Goal: Task Accomplishment & Management: Manage account settings

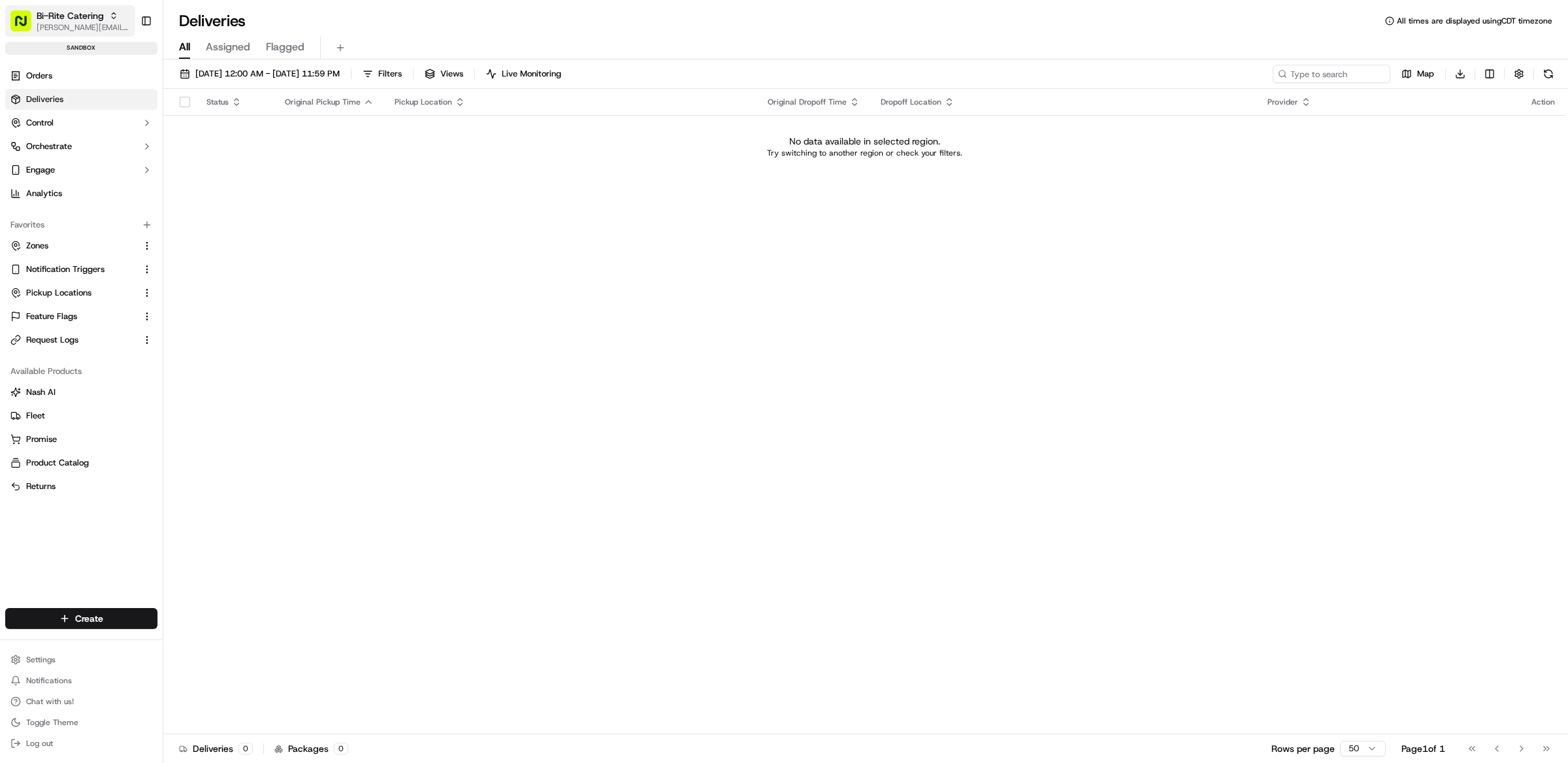
click at [83, 23] on span "[PERSON_NAME][EMAIL_ADDRESS][DOMAIN_NAME]" at bounding box center [83, 28] width 94 height 10
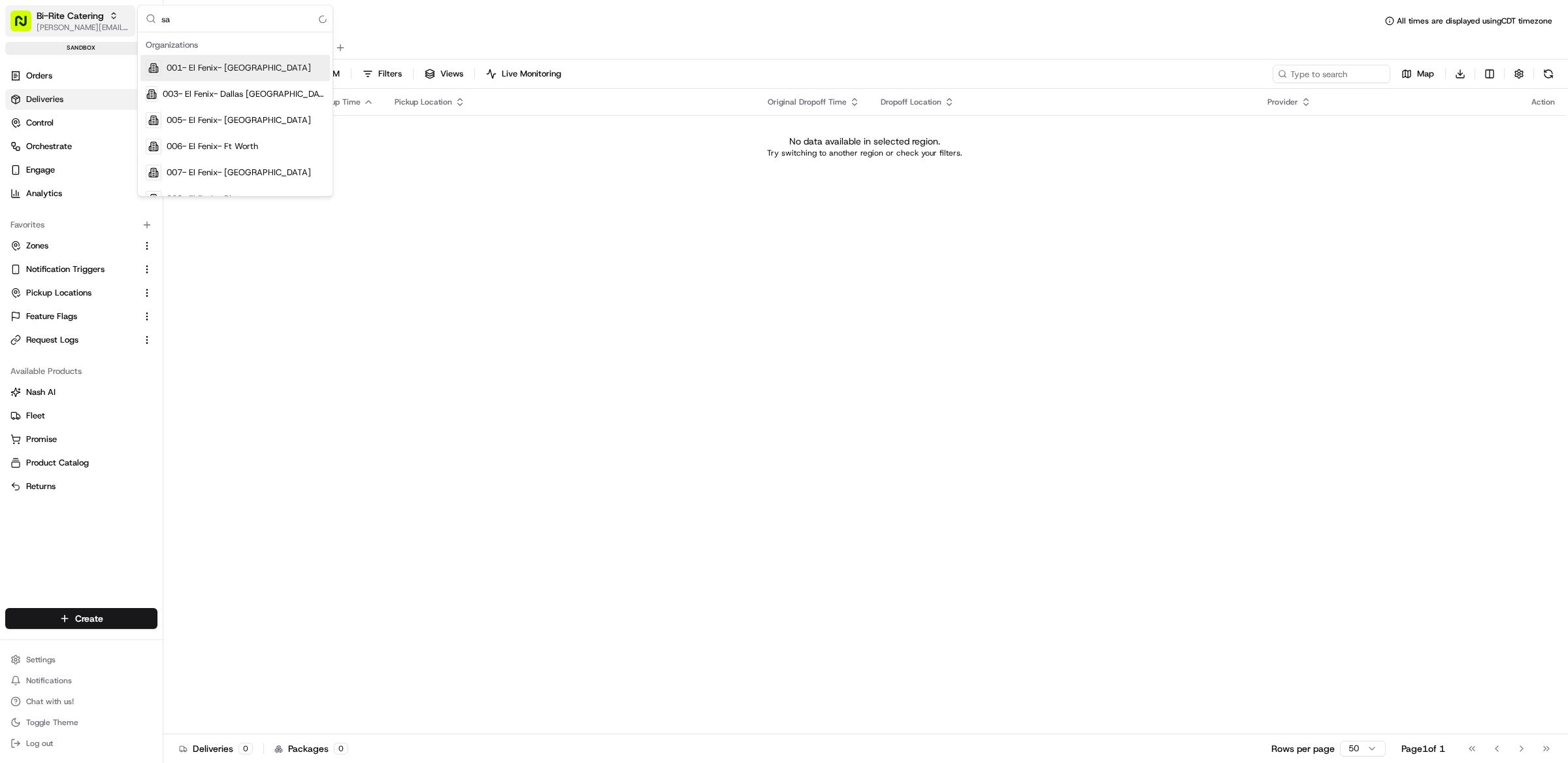
type input "s"
type input "stop and shop"
click at [198, 68] on span "Stop and Shop" at bounding box center [195, 68] width 57 height 12
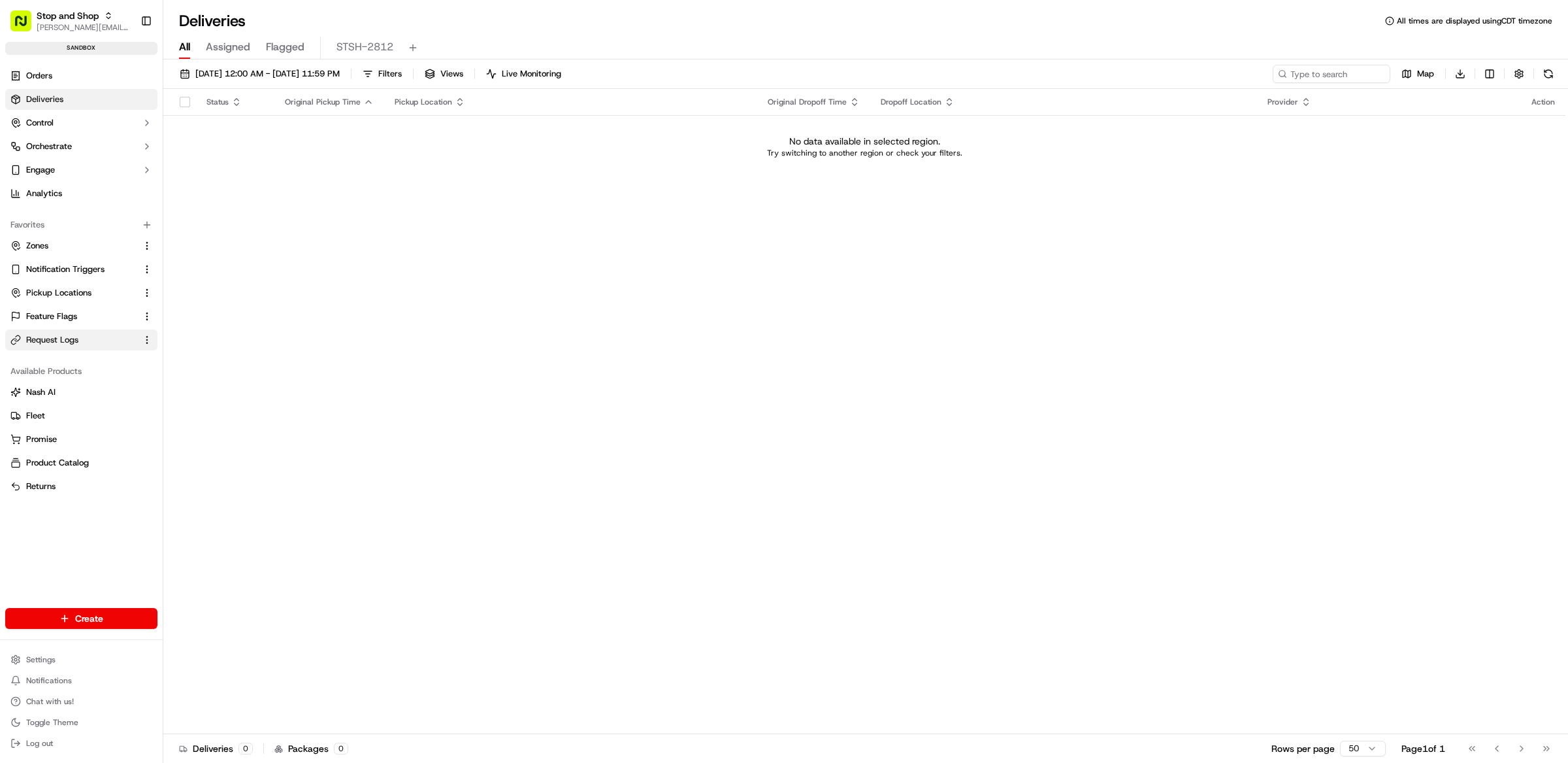
click at [52, 344] on span "Request Logs" at bounding box center [52, 340] width 52 height 12
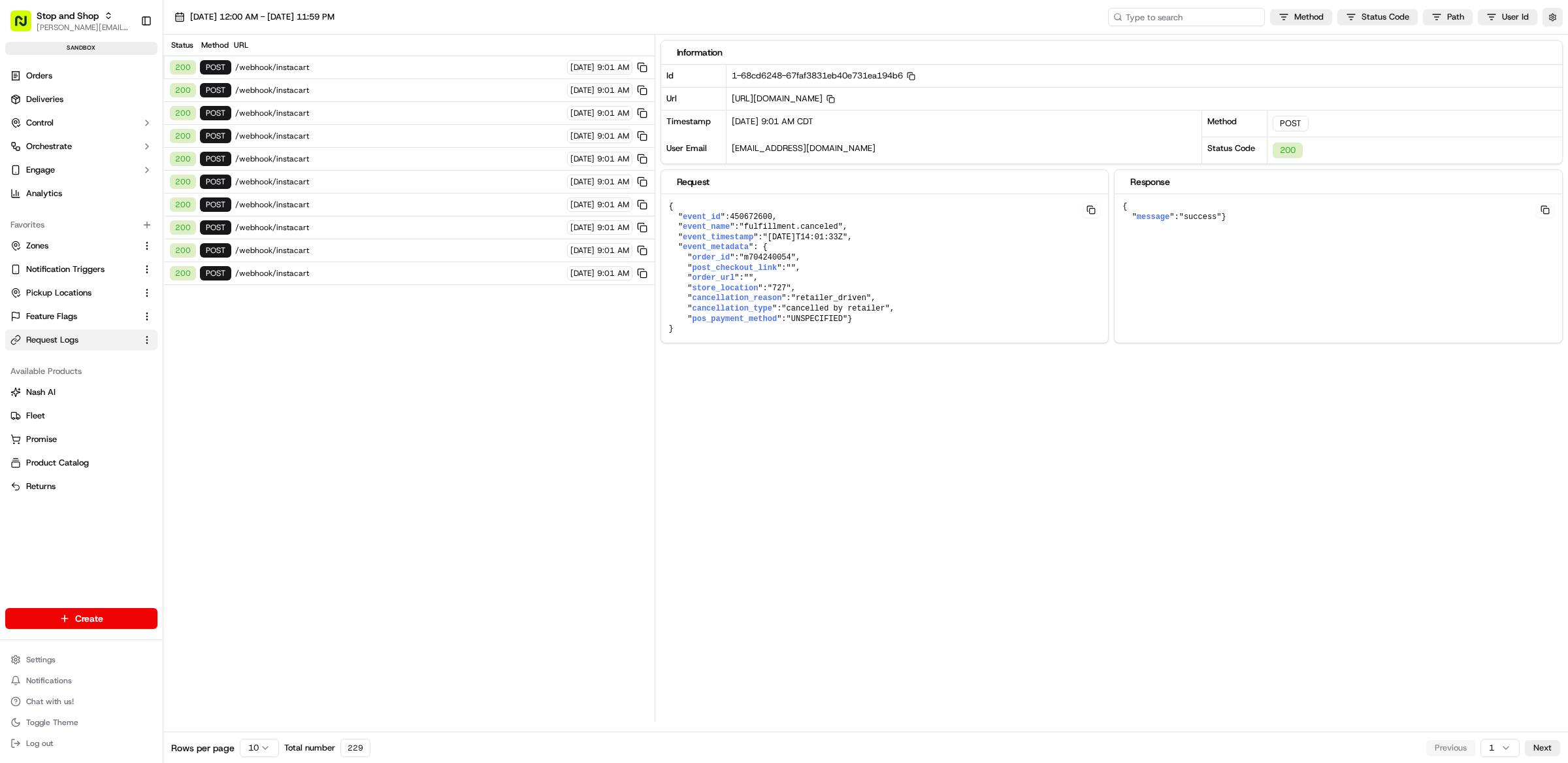
click at [1196, 19] on input at bounding box center [1187, 16] width 157 height 18
paste input "ord_hjhN544zvuVxk3d924pttu"
type input "ord_hjhN544zvuVxk3d924pttu"
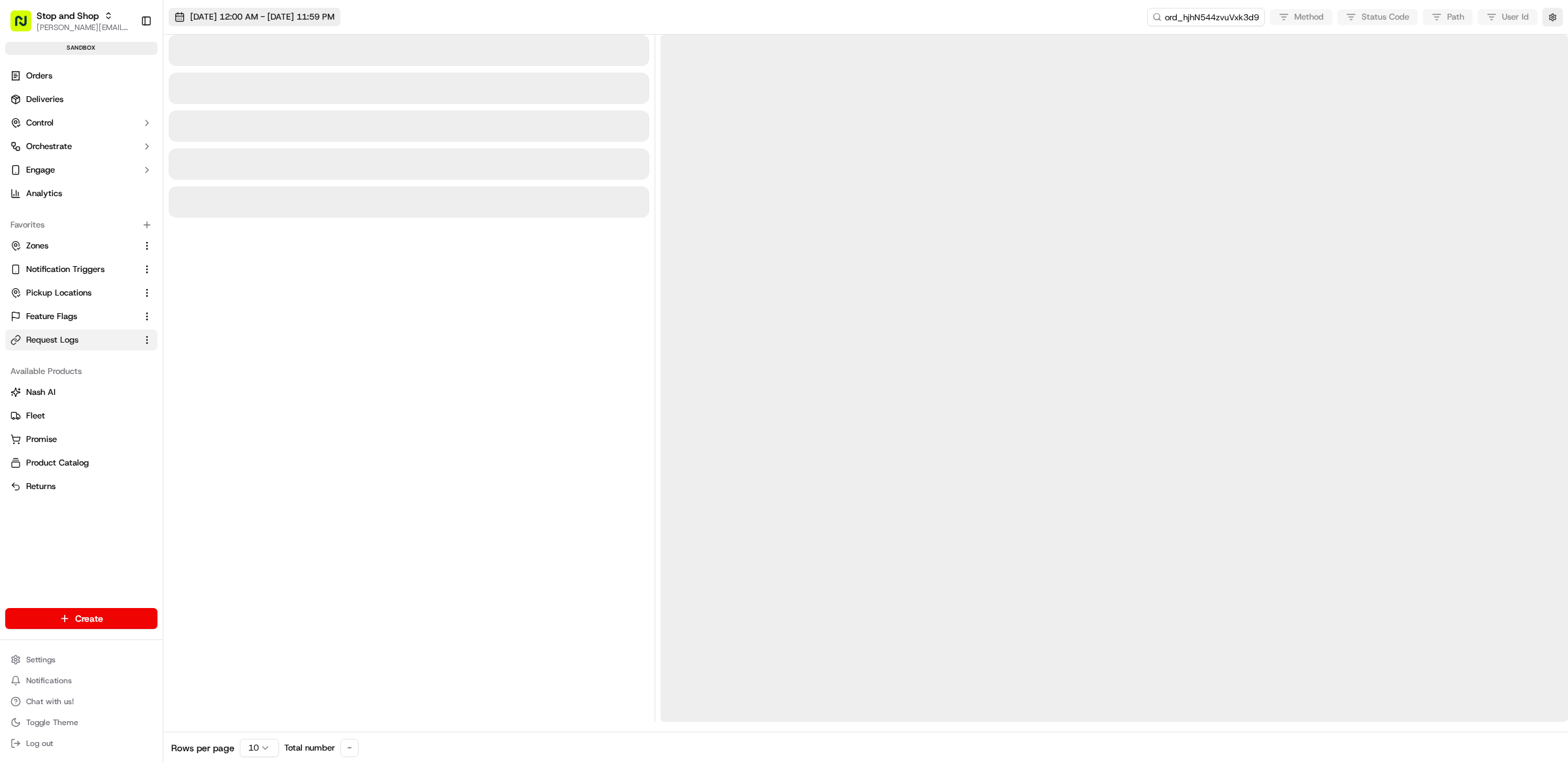
click at [270, 12] on span "[DATE] 12:00 AM - [DATE] 11:59 PM" at bounding box center [262, 17] width 145 height 12
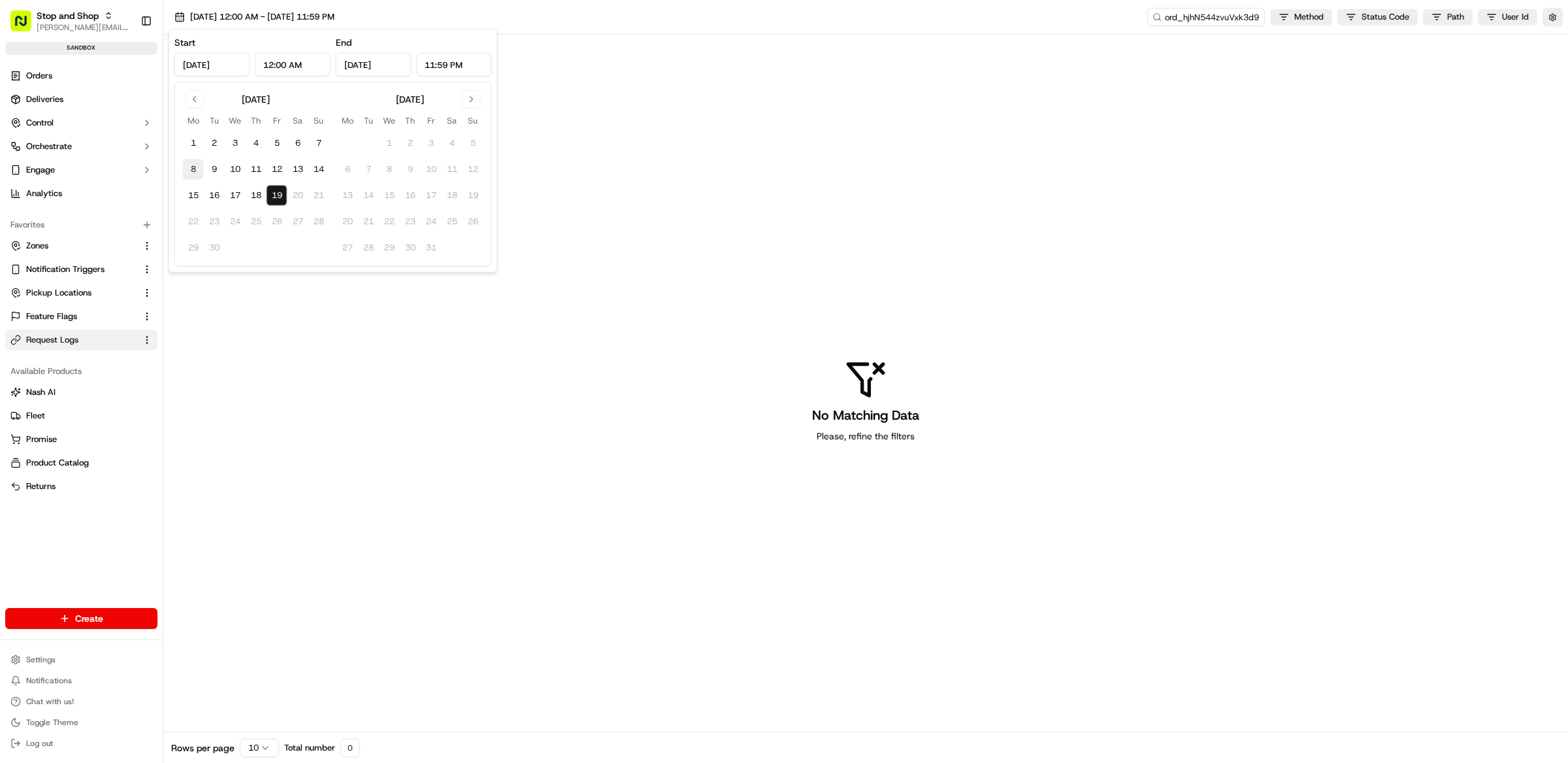
click at [192, 160] on button "8" at bounding box center [193, 169] width 21 height 21
type input "[DATE]"
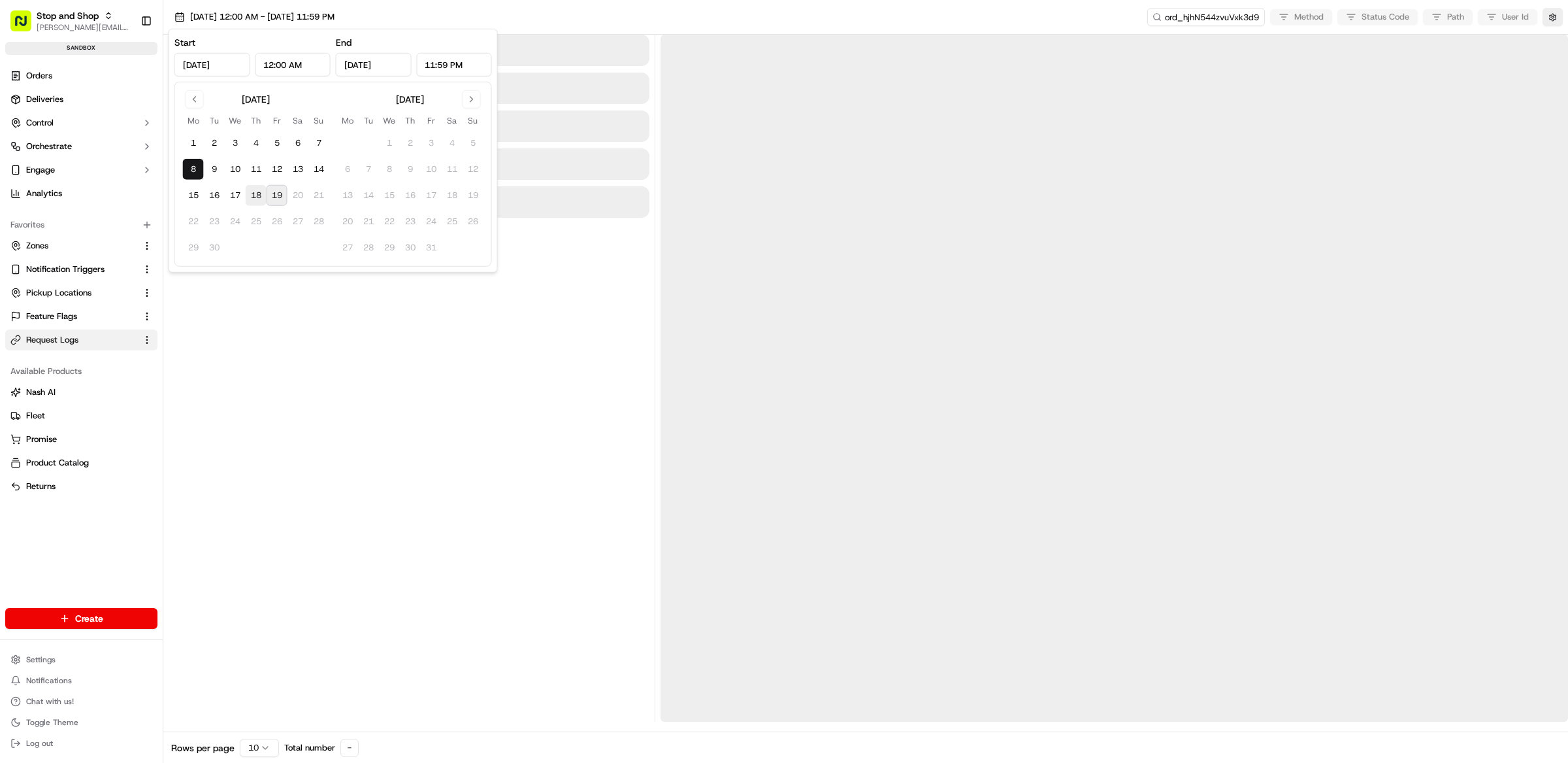
click at [257, 190] on button "18" at bounding box center [256, 195] width 21 height 21
type input "[DATE]"
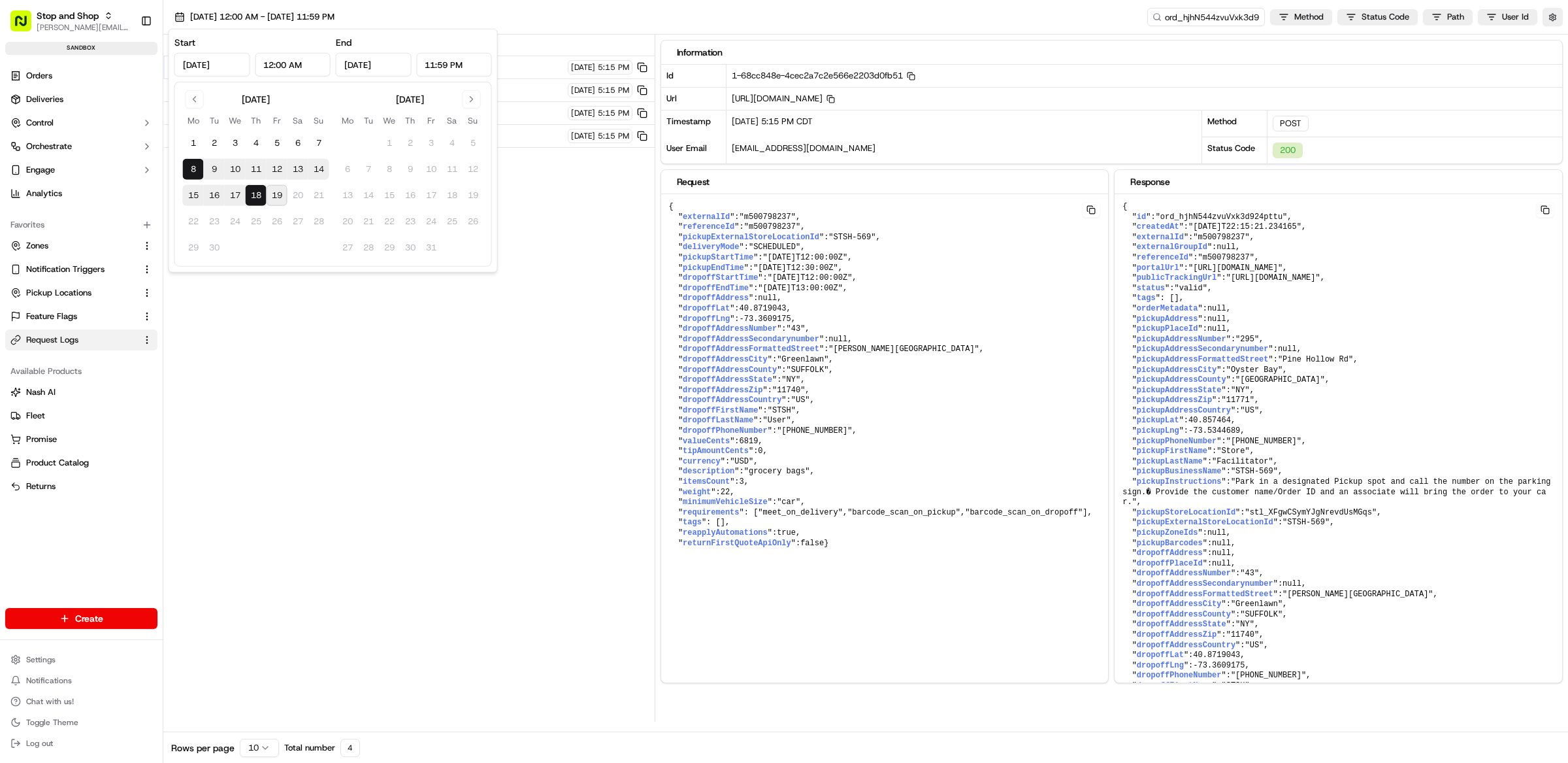
click at [281, 196] on button "19" at bounding box center [277, 195] width 21 height 21
type input "[DATE]"
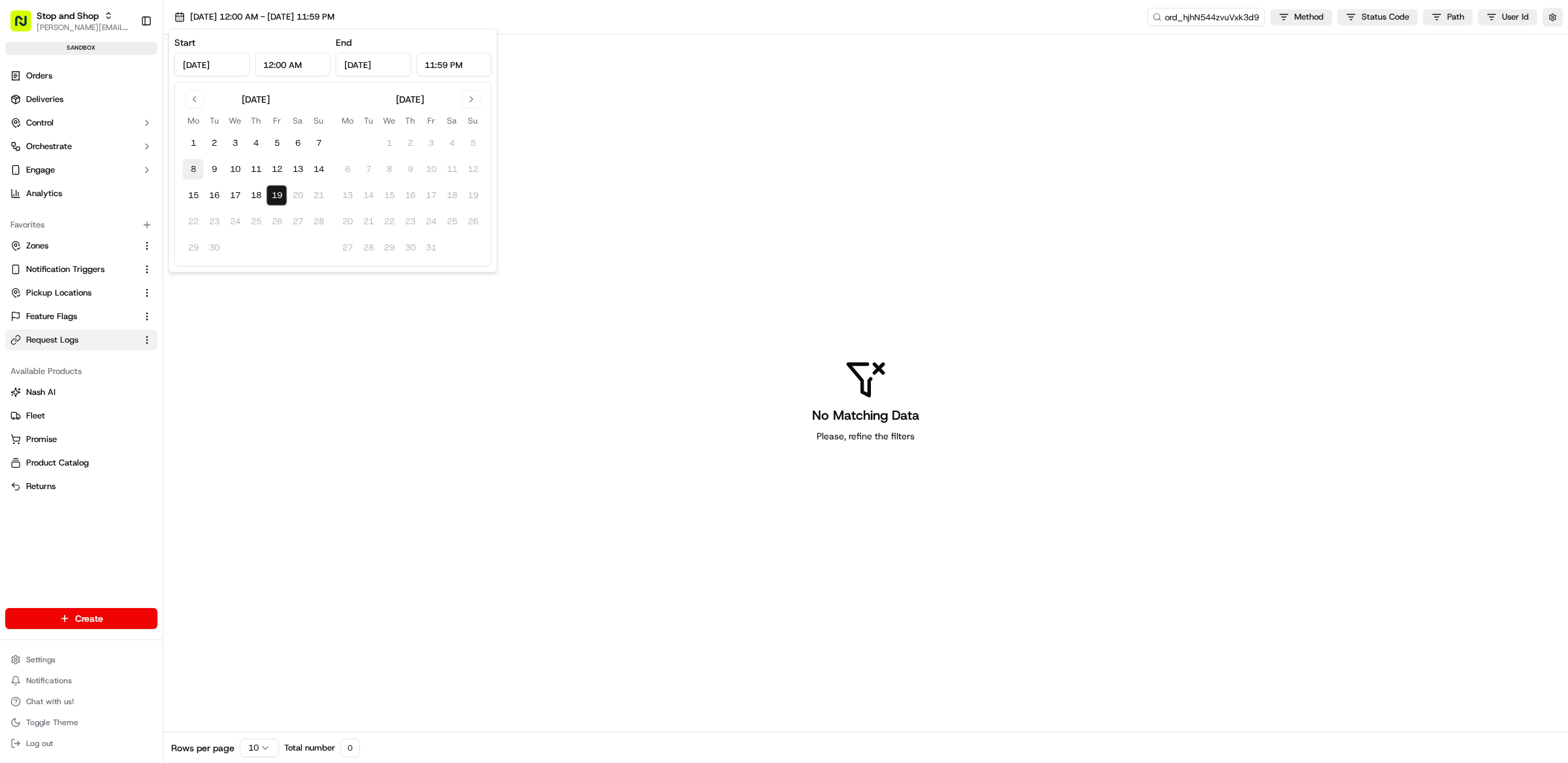
drag, startPoint x: 185, startPoint y: 166, endPoint x: 194, endPoint y: 177, distance: 14.2
click at [185, 167] on button "8" at bounding box center [193, 169] width 21 height 21
type input "[DATE]"
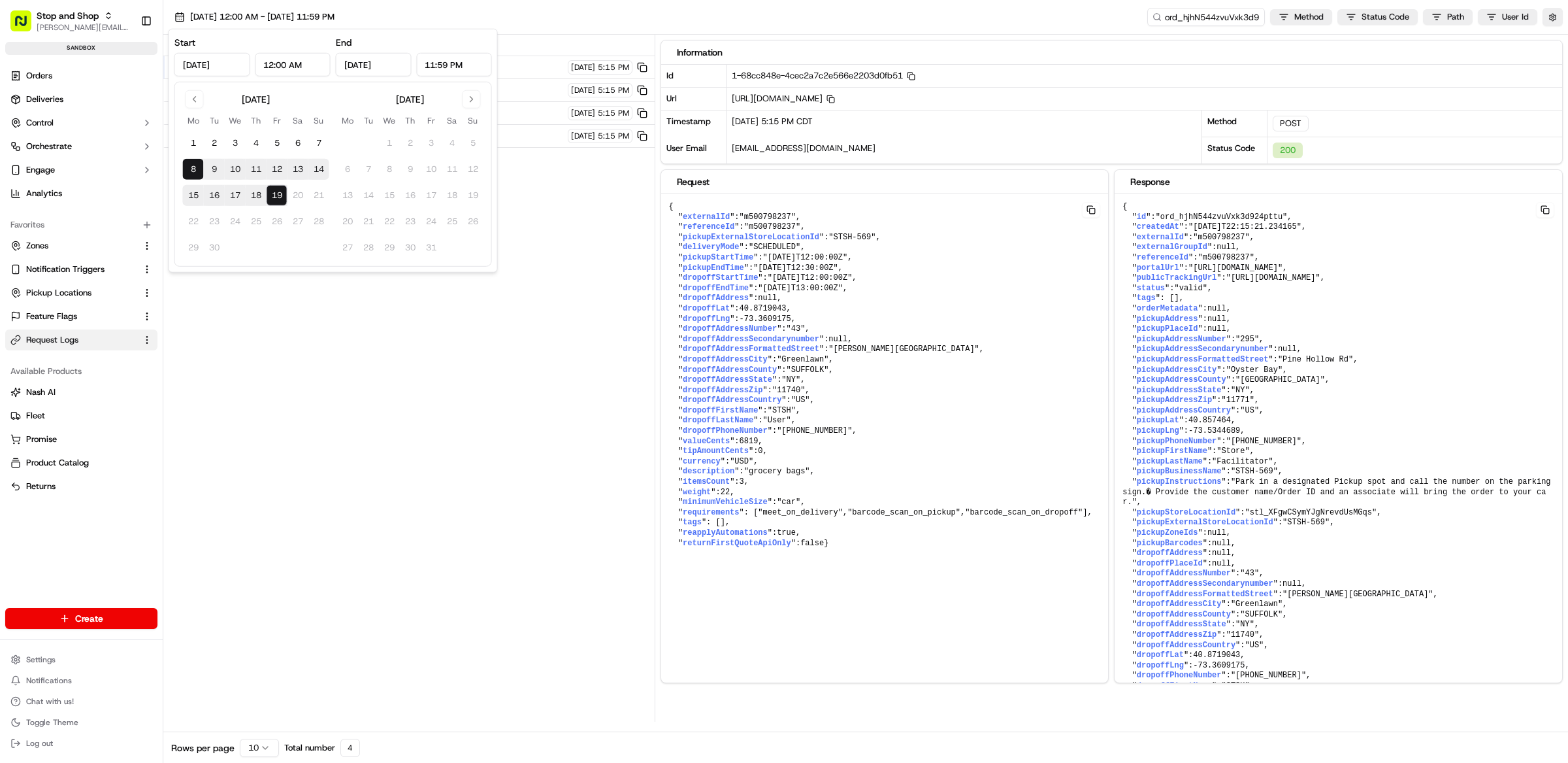
click at [389, 373] on div "Status Method URL 200 POST /v1/order/external-identifier/m500798237 [DATE] 5:15…" at bounding box center [408, 378] width 491 height 687
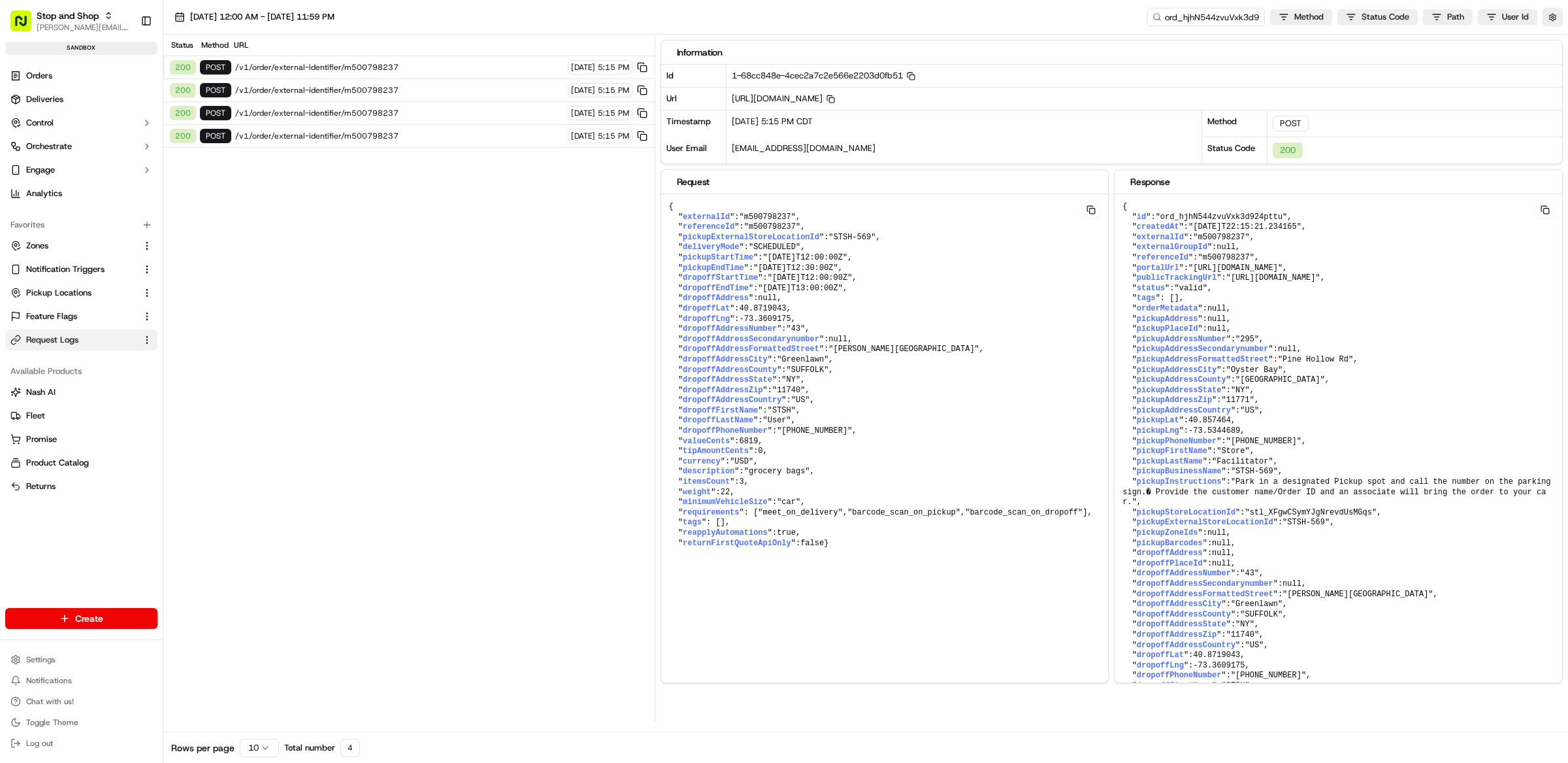
click at [386, 139] on span "/v1/order/external-identifier/m500798237" at bounding box center [399, 136] width 329 height 10
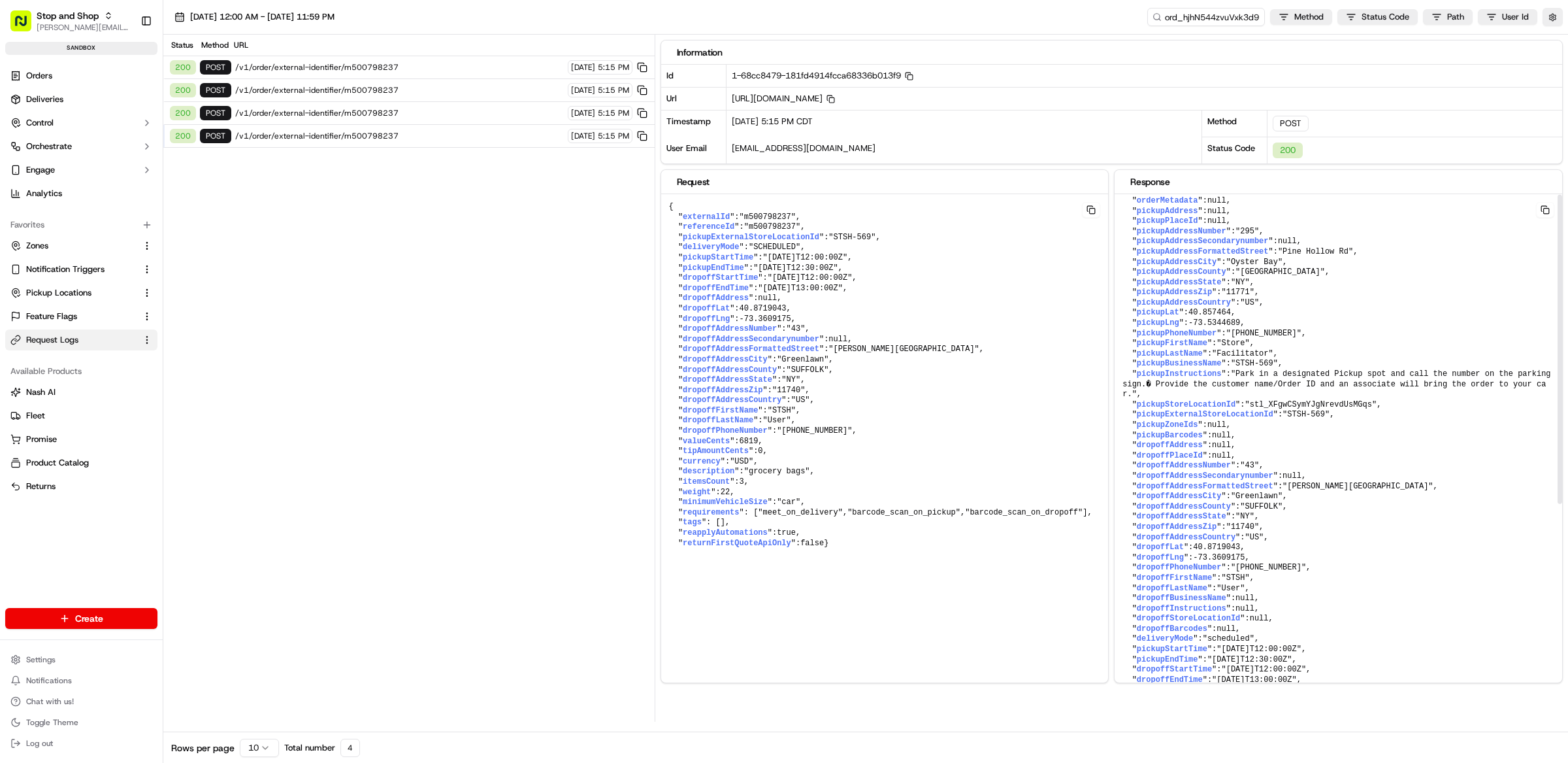
scroll to position [338, 0]
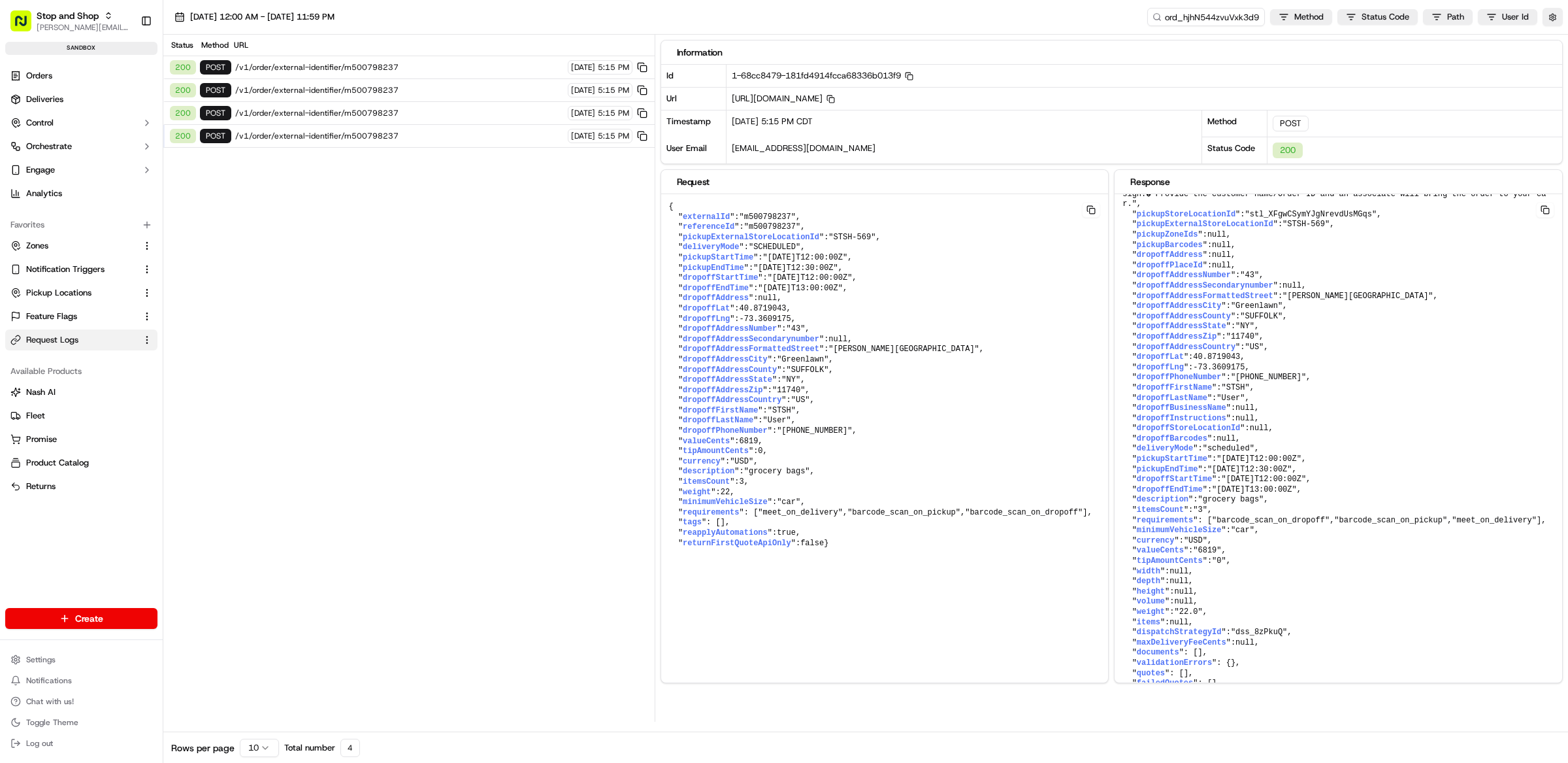
click at [367, 112] on span "/v1/order/external-identifier/m500798237" at bounding box center [399, 113] width 329 height 10
click at [371, 91] on span "/v1/order/external-identifier/m500798237" at bounding box center [399, 90] width 329 height 10
click at [368, 69] on span "/v1/order/external-identifier/m500798237" at bounding box center [399, 68] width 329 height 10
click at [381, 92] on span "/v1/order/external-identifier/m500798237" at bounding box center [399, 90] width 329 height 10
click at [387, 110] on span "/v1/order/external-identifier/m500798237" at bounding box center [399, 113] width 329 height 10
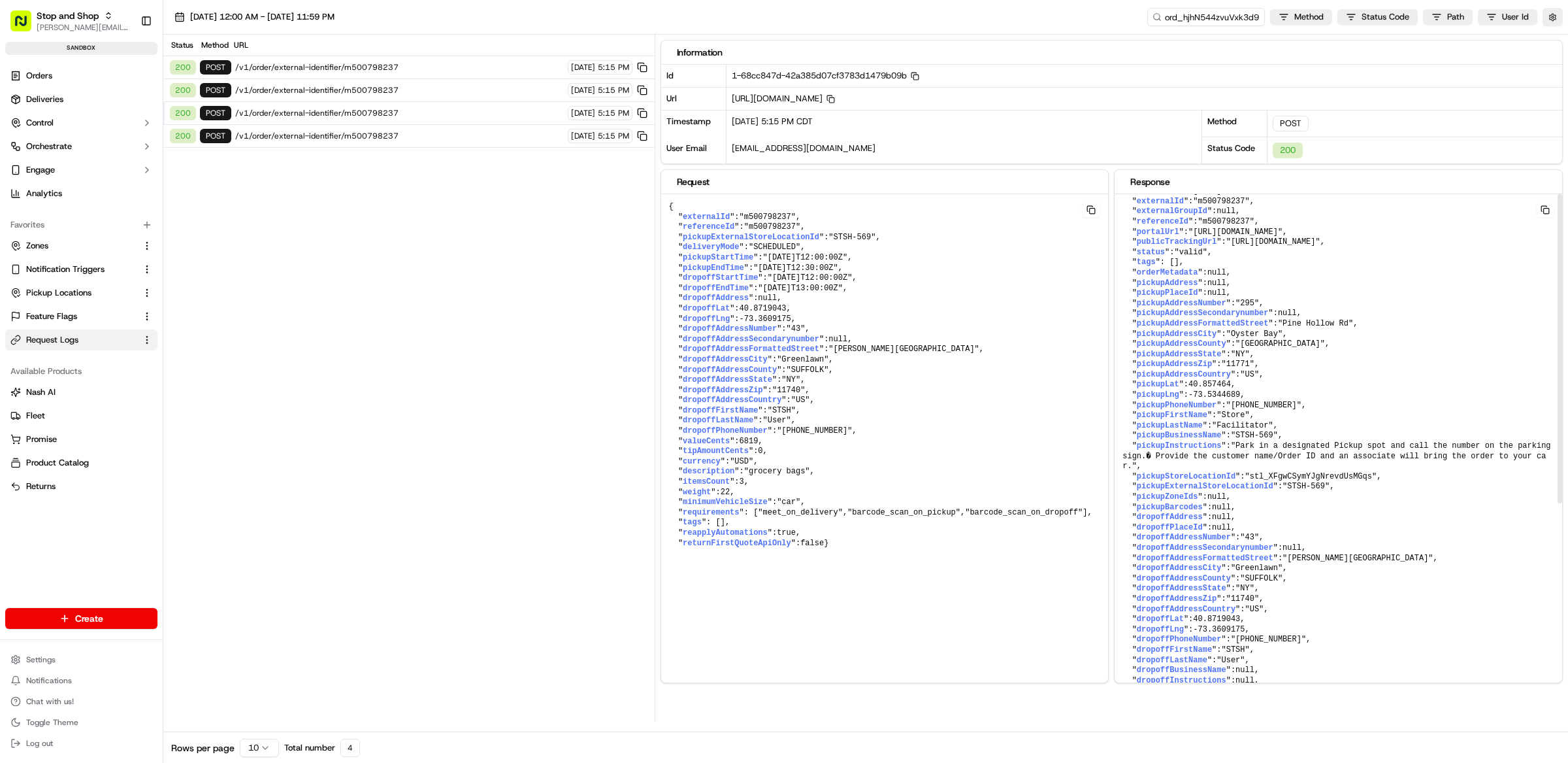
scroll to position [0, 0]
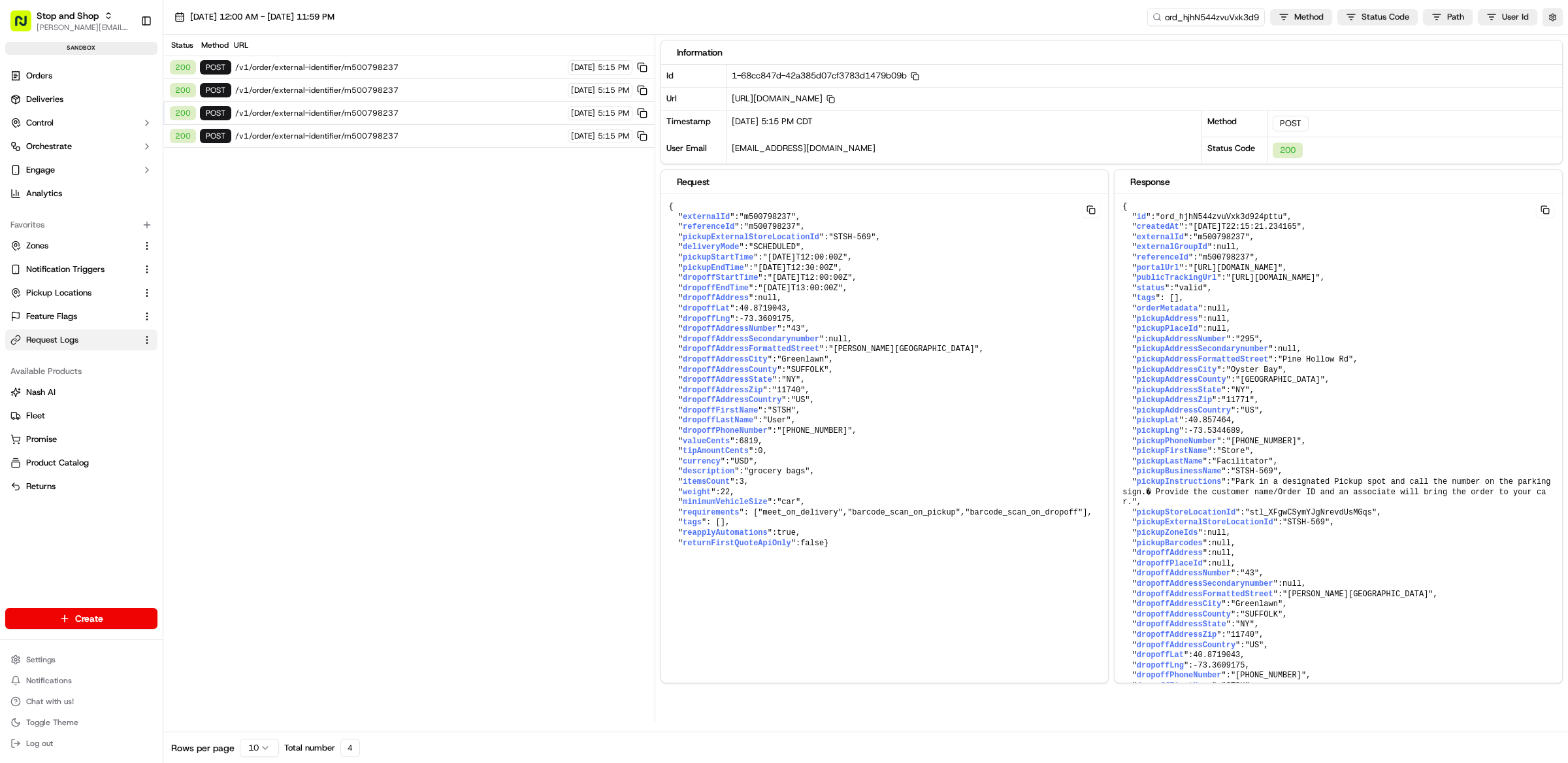
drag, startPoint x: 681, startPoint y: 598, endPoint x: 694, endPoint y: 207, distance: 391.2
click at [666, 202] on pre "{ " externalId ": "m500798237" , " referenceId ": "m500798237" , " pickupExtern…" at bounding box center [885, 375] width 447 height 362
click at [1137, 230] on span "createdAt" at bounding box center [1158, 226] width 42 height 10
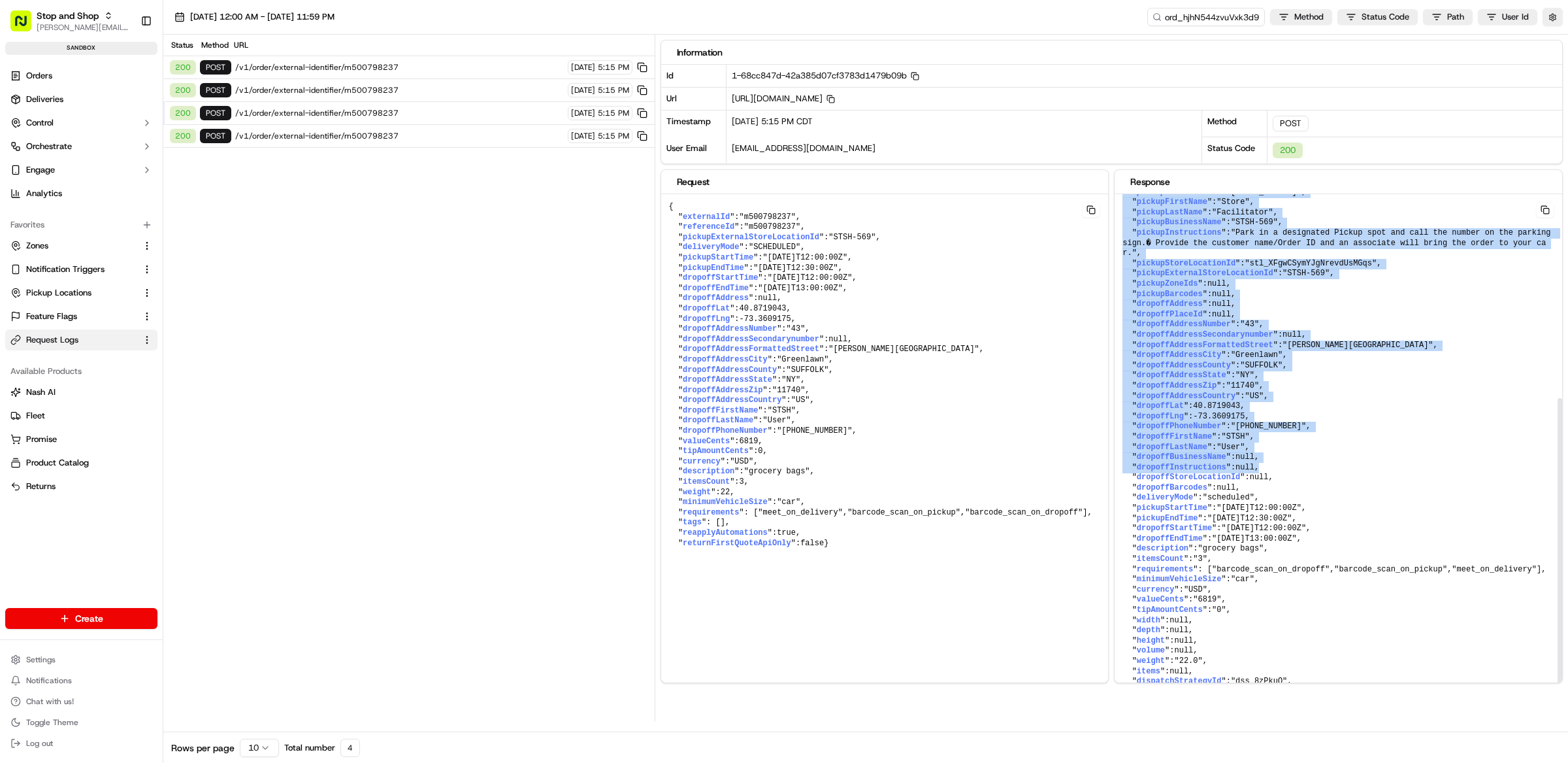
scroll to position [338, 0]
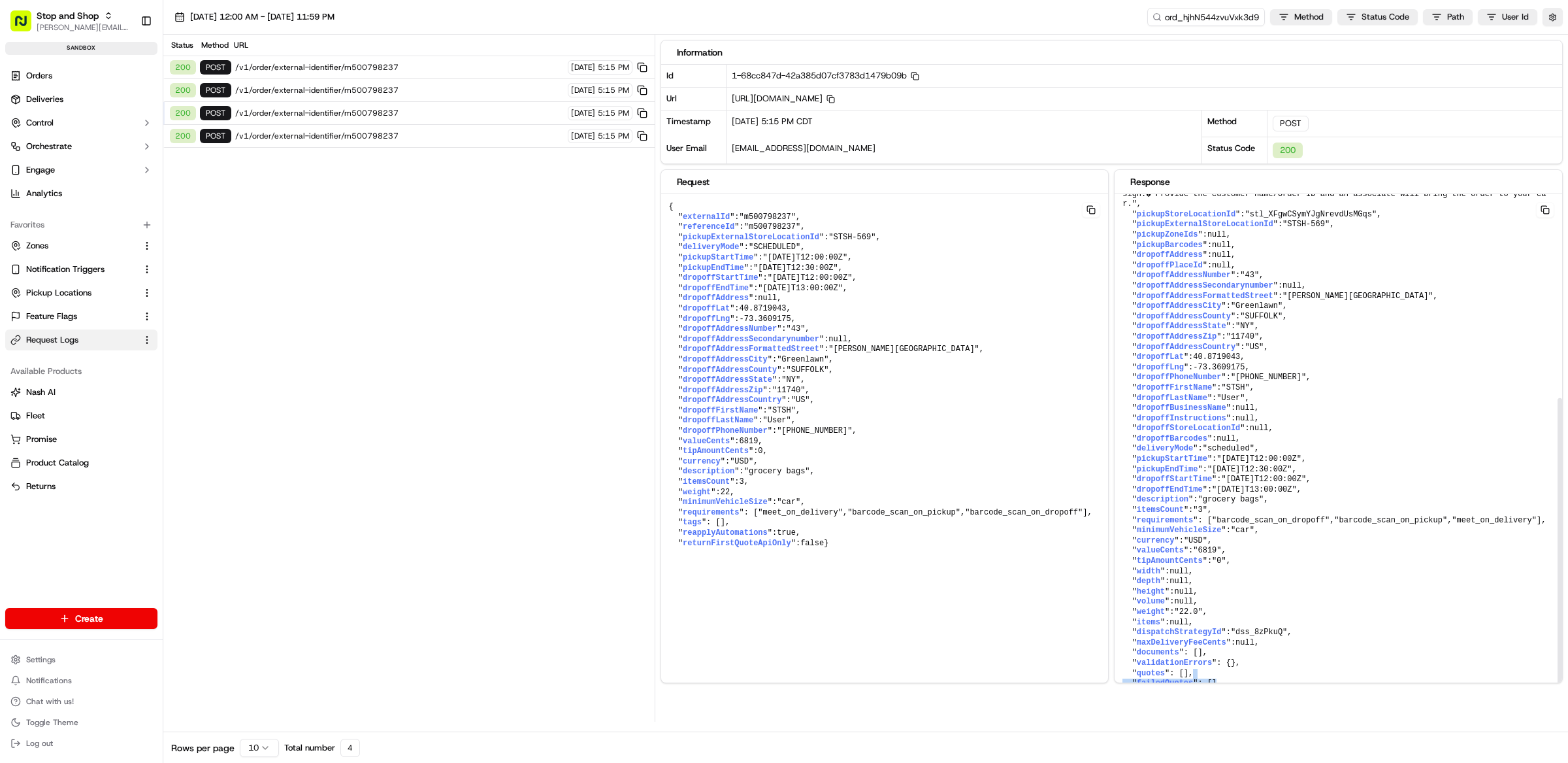
drag, startPoint x: 1122, startPoint y: 210, endPoint x: 1226, endPoint y: 678, distance: 479.4
click at [1226, 678] on pre "{ " id ": "ord_hjhN544zvuVxk3d924pttu" , " createdAt ": "[DATE]T22:15:21.234165…" at bounding box center [1338, 301] width 447 height 811
click at [1226, 678] on pre "{ " id ": "ord_hjhN544zvuVxk3d924pttu" , " createdAt ": "[DATE]T22:15:21.234165…" at bounding box center [1338, 301] width 447 height 811
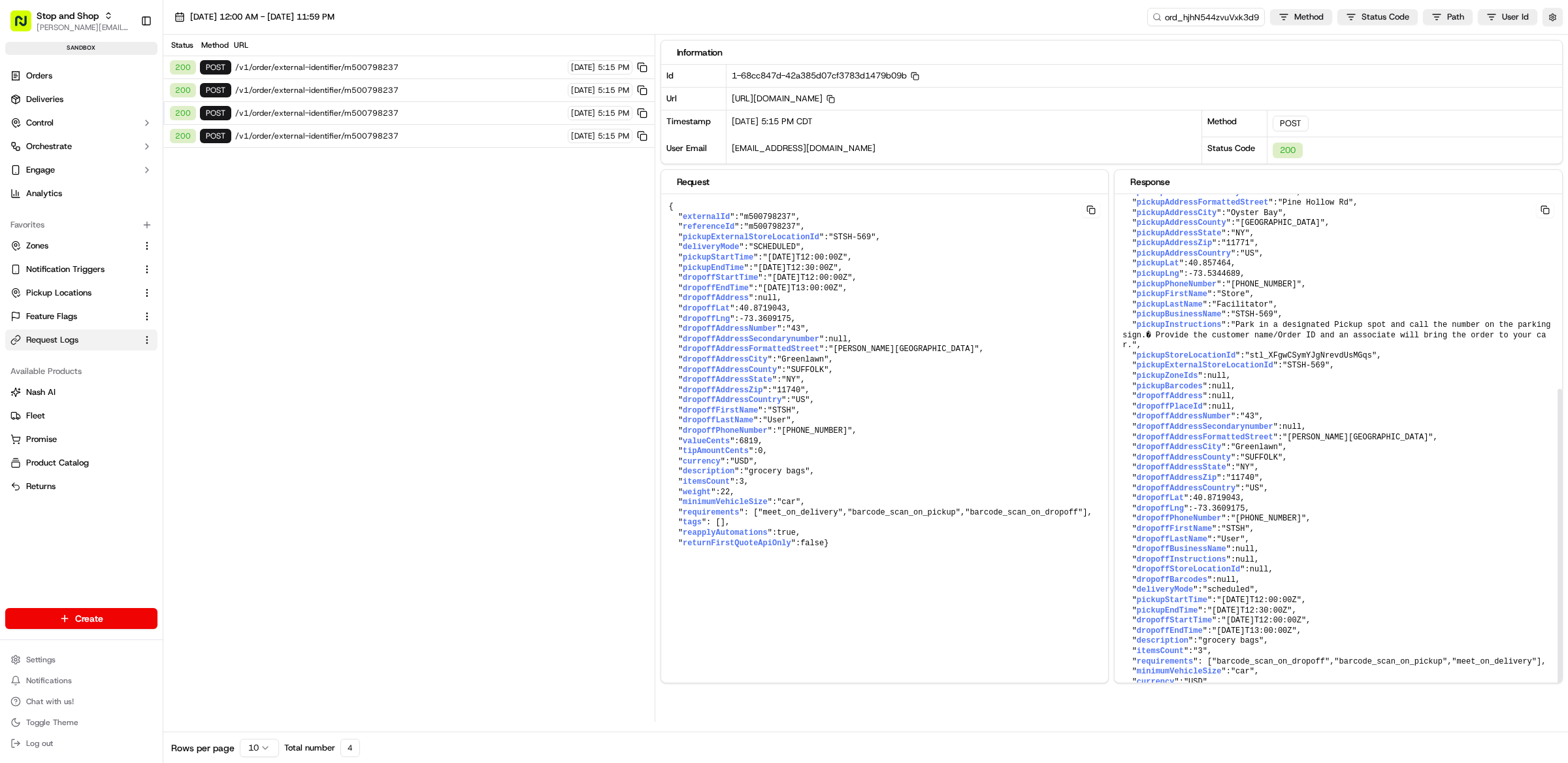
scroll to position [0, 0]
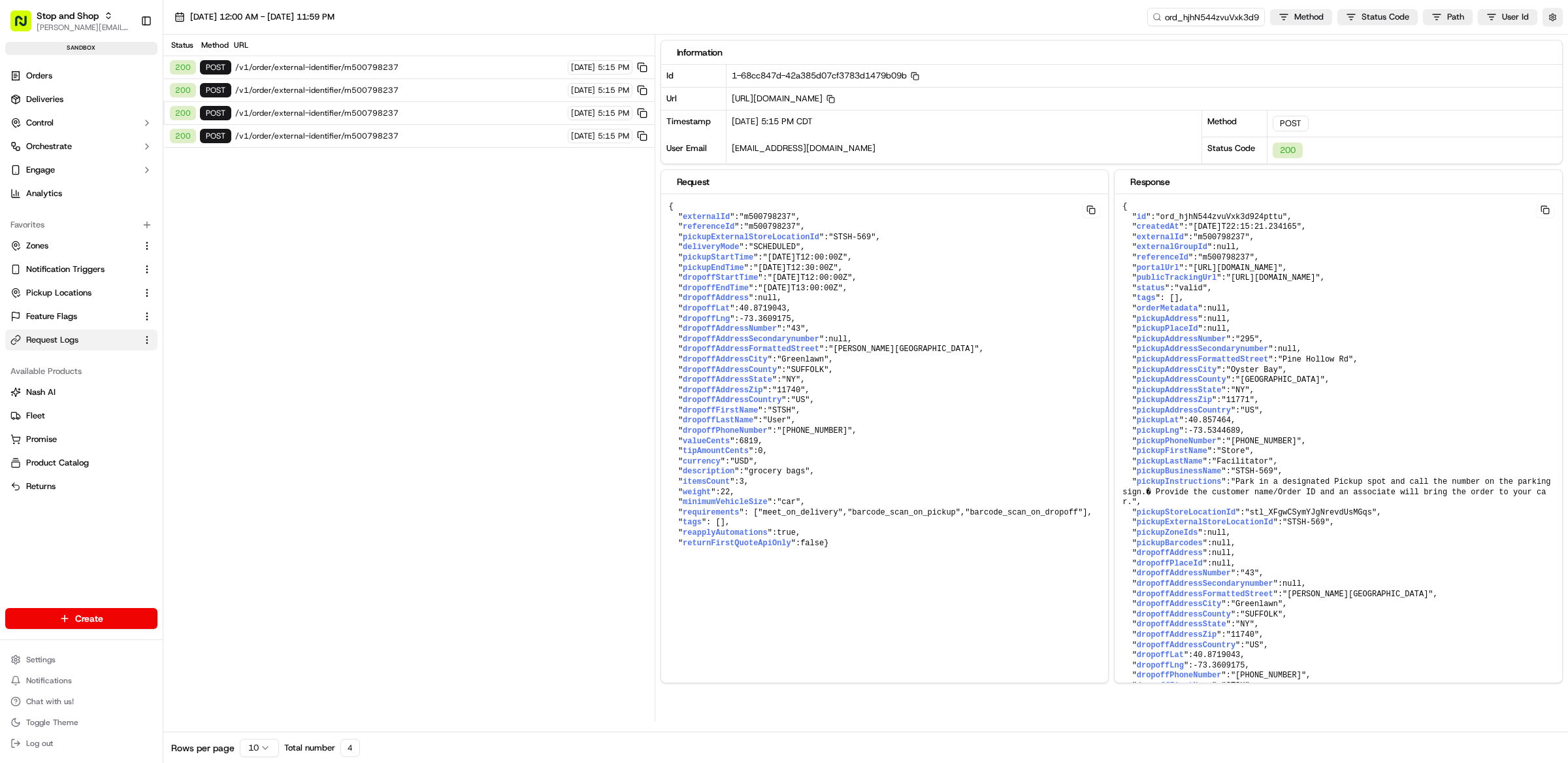
drag, startPoint x: 666, startPoint y: 546, endPoint x: 661, endPoint y: 211, distance: 335.0
click at [661, 211] on pre "{ " externalId ": "m500798237" , " referenceId ": "m500798237" , " pickupExtern…" at bounding box center [885, 375] width 447 height 362
click at [814, 557] on pre "{ " externalId ": "m500798237" , " referenceId ": "m500798237" , " pickupExtern…" at bounding box center [885, 375] width 447 height 362
drag, startPoint x: 685, startPoint y: 599, endPoint x: 668, endPoint y: 209, distance: 390.4
click at [668, 209] on pre "{ " externalId ": "m500798237" , " referenceId ": "m500798237" , " pickupExtern…" at bounding box center [885, 375] width 447 height 362
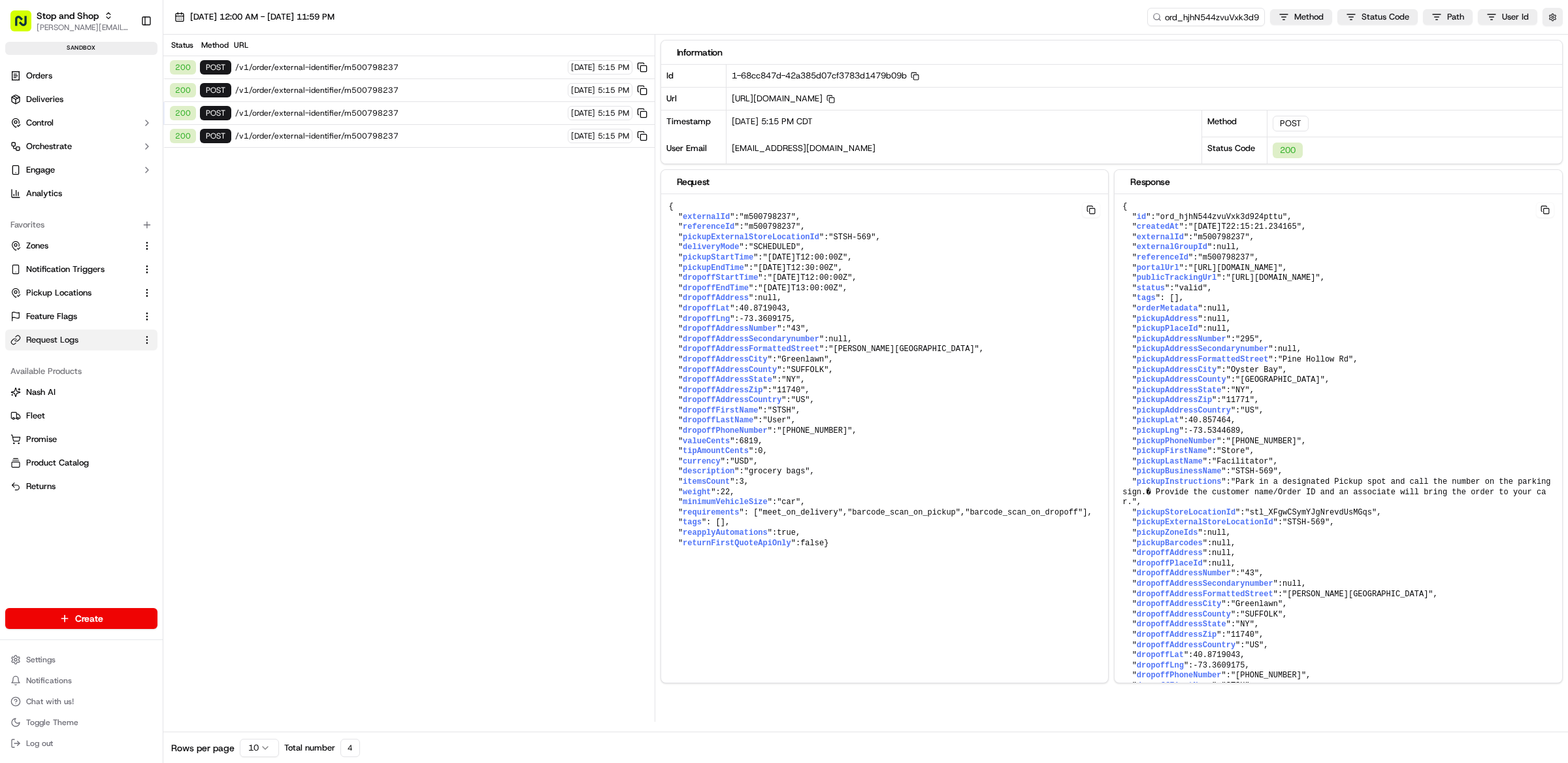
click at [505, 200] on div "Status Method URL 200 POST /v1/order/external-identifier/m500798237 [DATE] 5:15…" at bounding box center [408, 378] width 491 height 687
click at [86, 81] on link "Orders" at bounding box center [81, 75] width 153 height 21
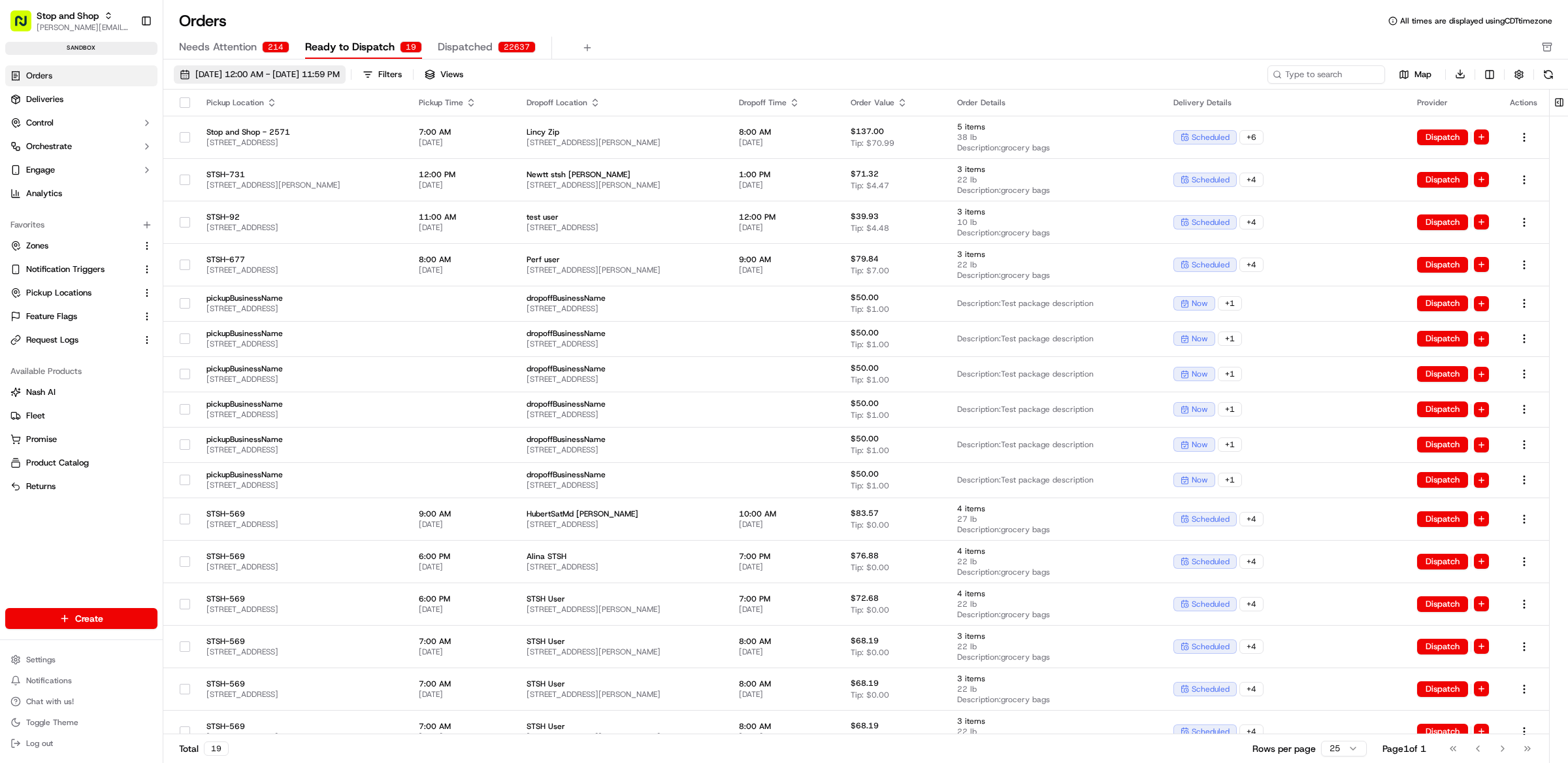
click at [334, 78] on span "[DATE] 12:00 AM - [DATE] 11:59 PM" at bounding box center [267, 75] width 145 height 12
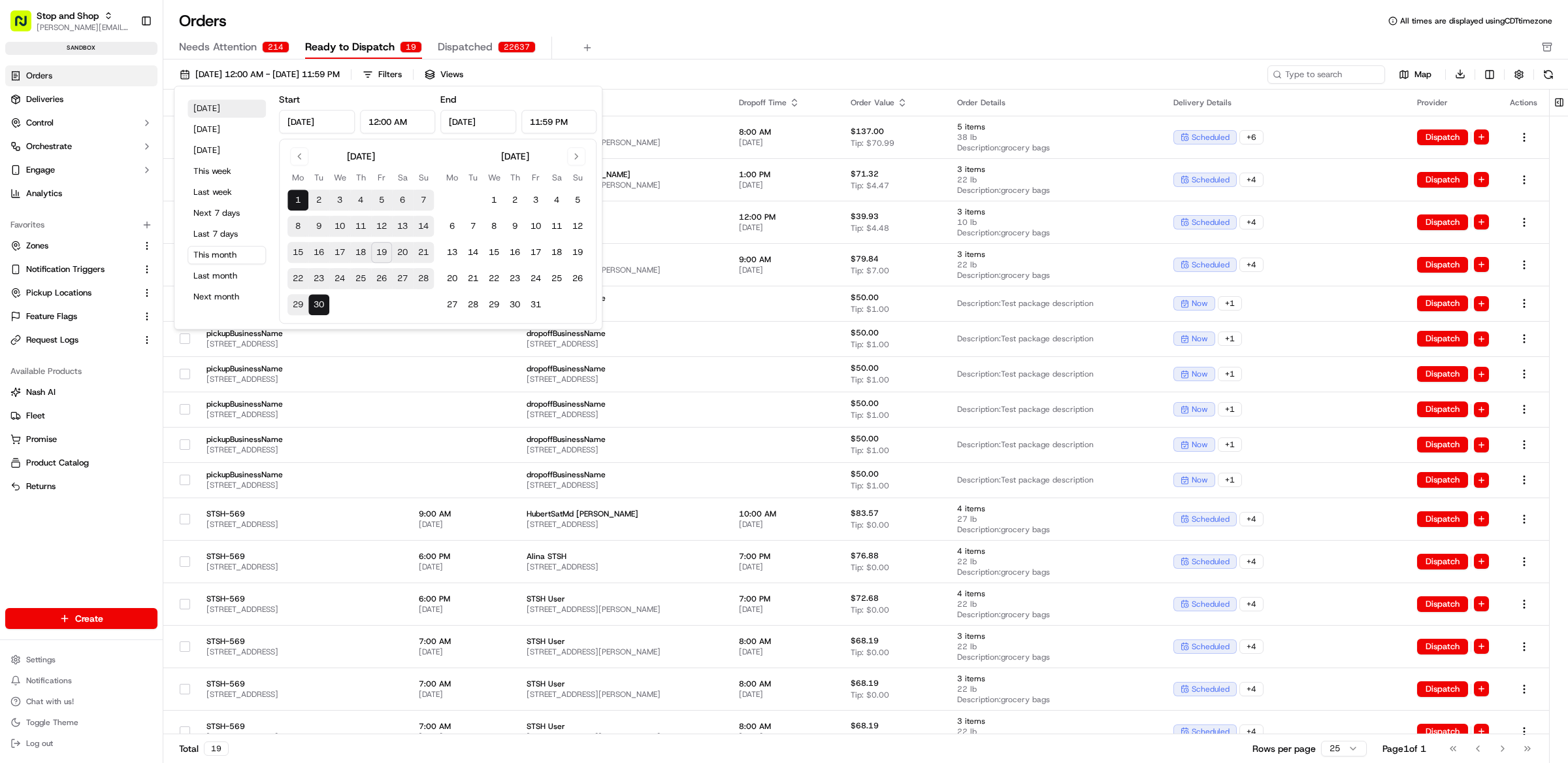
click at [228, 102] on button "[DATE]" at bounding box center [226, 108] width 78 height 18
type input "[DATE]"
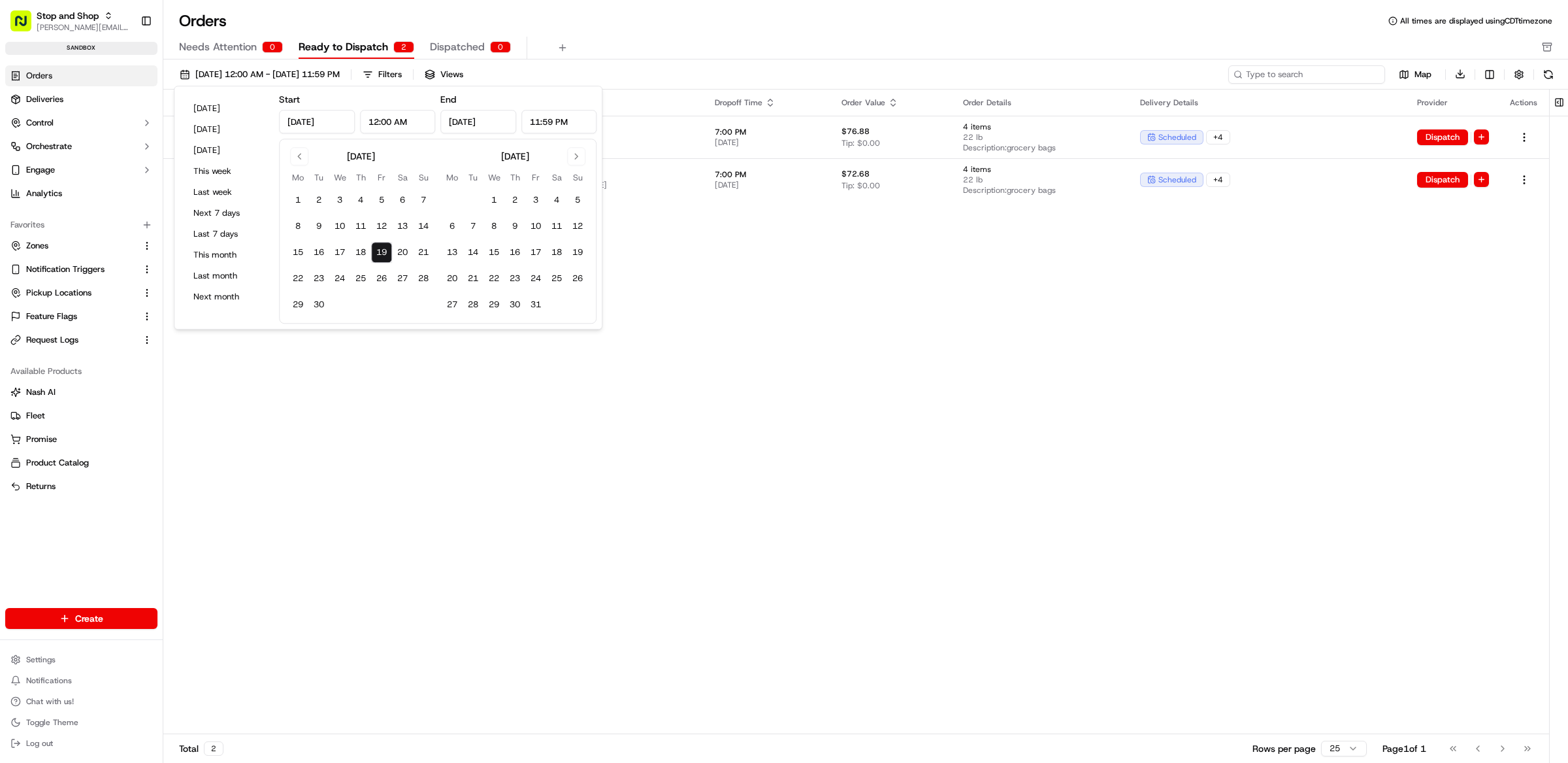
click at [1313, 75] on input at bounding box center [1306, 74] width 157 height 18
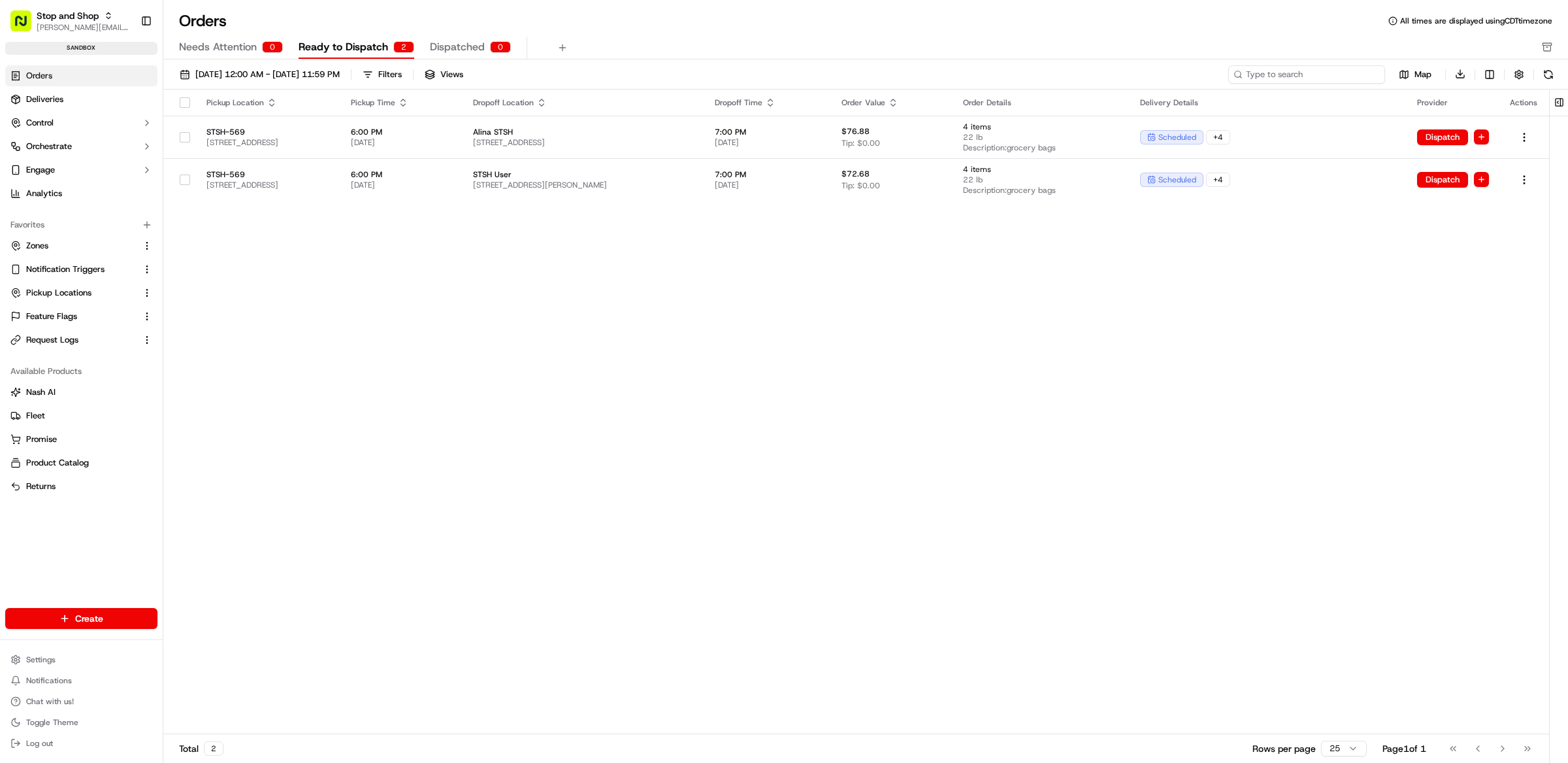
paste input "ord_5qGScQh4ZhGpYxuQKZDCqh"
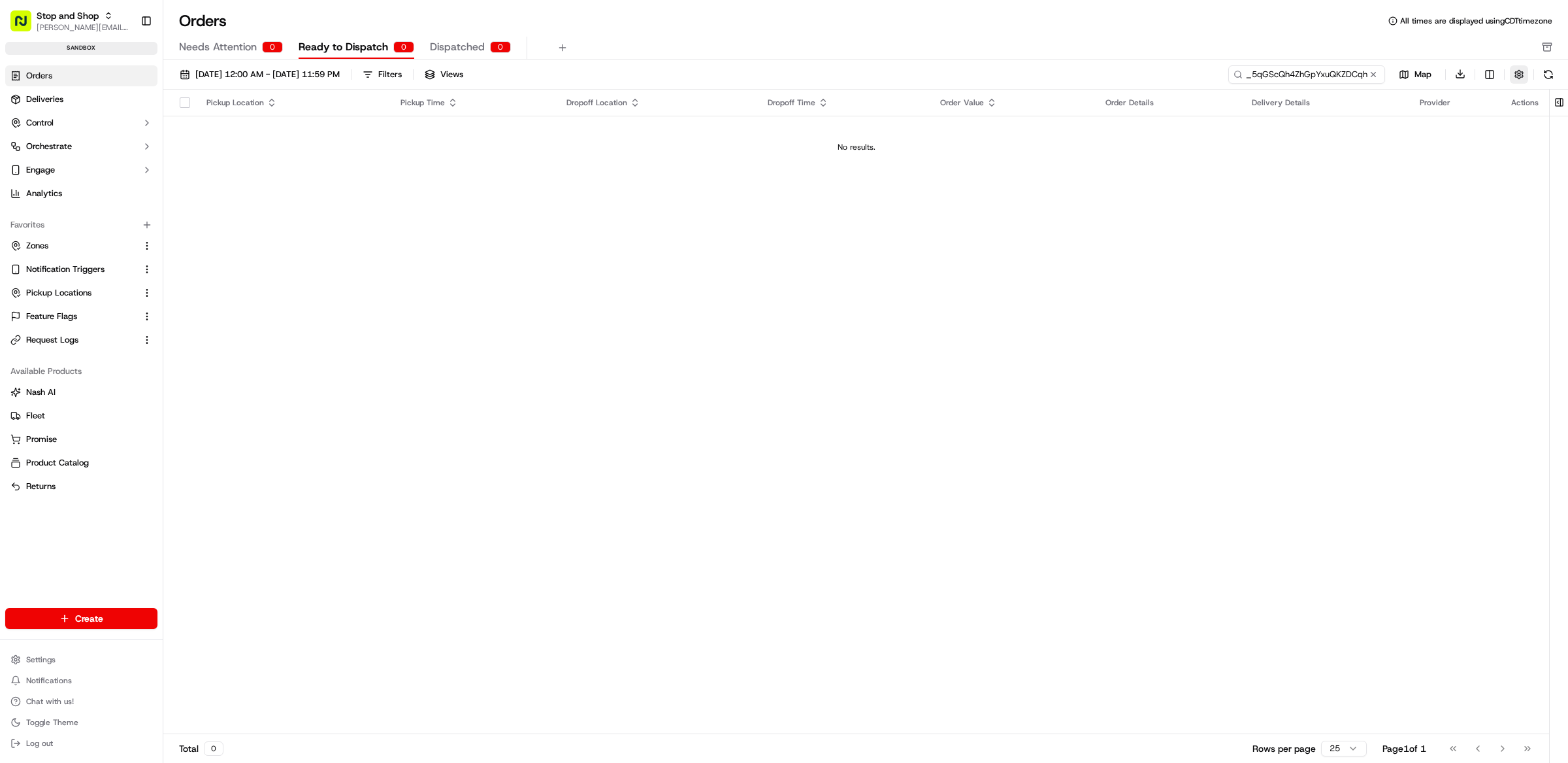
type input "ord_5qGScQh4ZhGpYxuQKZDCqh"
click at [1514, 75] on button "button" at bounding box center [1519, 74] width 18 height 18
click at [325, 68] on span "[DATE] 12:00 AM - [DATE] 11:59 PM" at bounding box center [267, 75] width 145 height 12
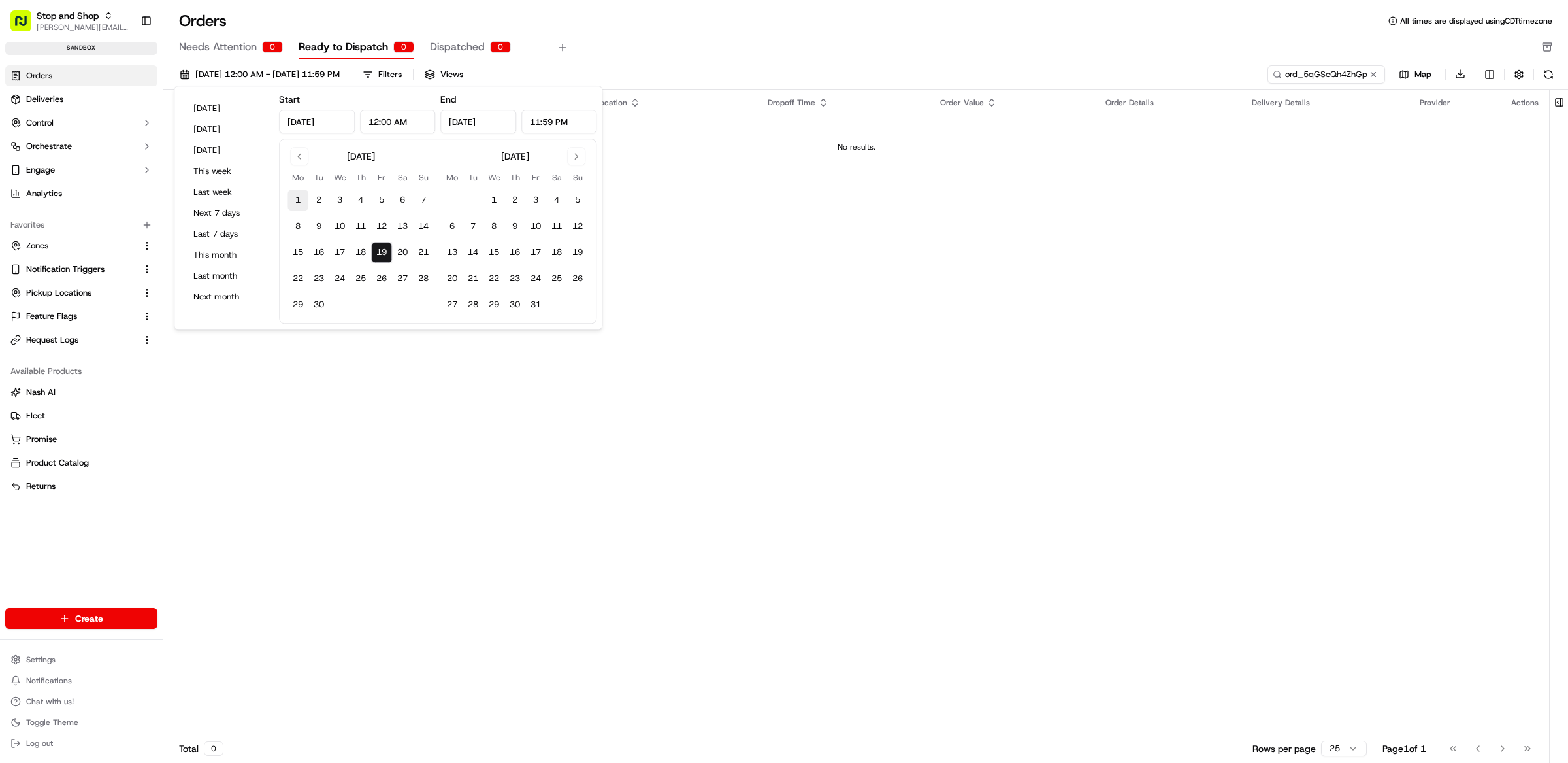
click at [299, 199] on button "1" at bounding box center [298, 200] width 21 height 21
type input "[DATE]"
click at [330, 306] on td at bounding box center [340, 304] width 21 height 21
click at [328, 305] on button "30" at bounding box center [319, 304] width 21 height 21
type input "[DATE]"
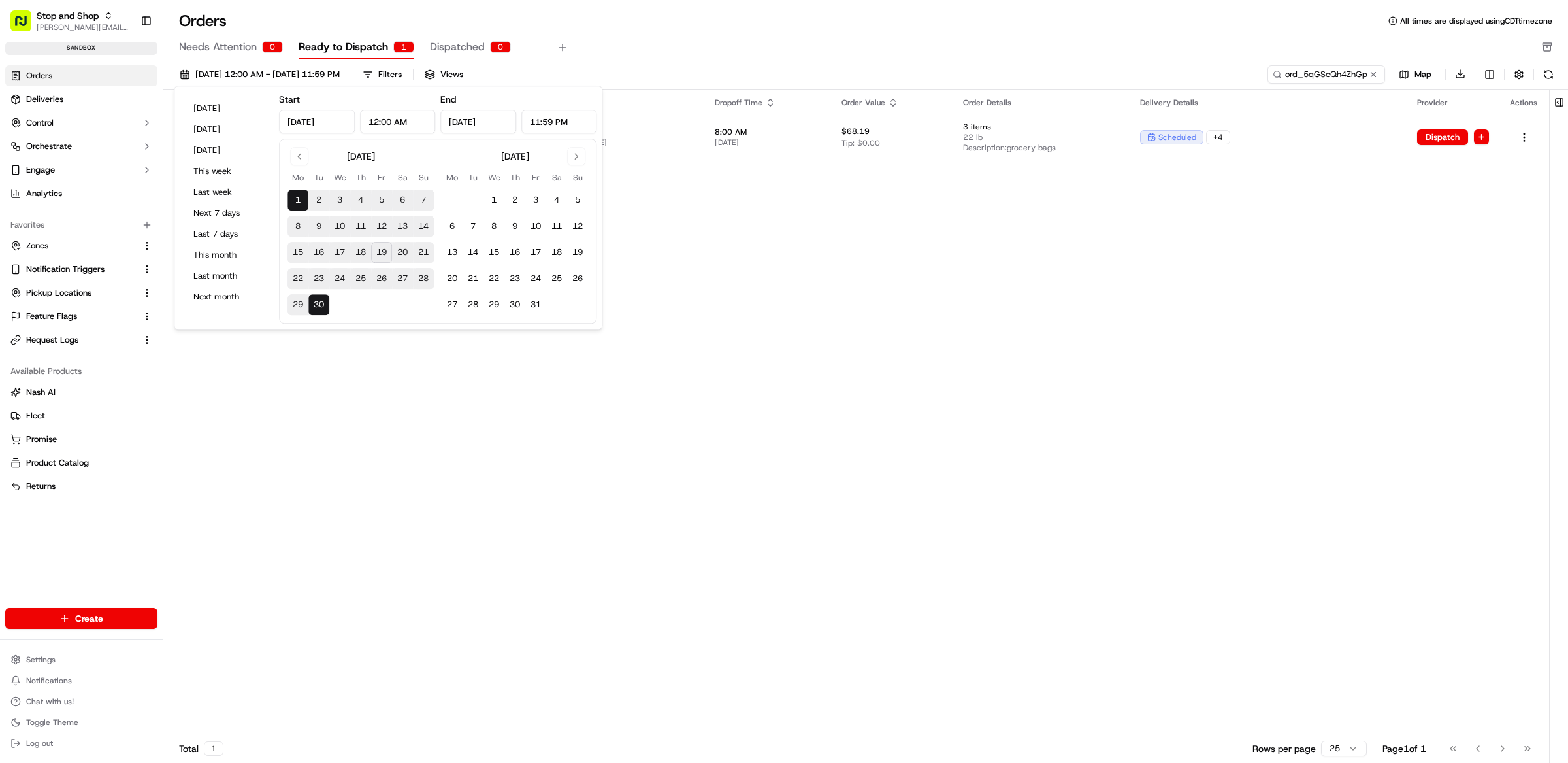
click at [904, 41] on div "Needs Attention 0 Ready to Dispatch 1 Dispatched 0" at bounding box center [857, 48] width 1356 height 23
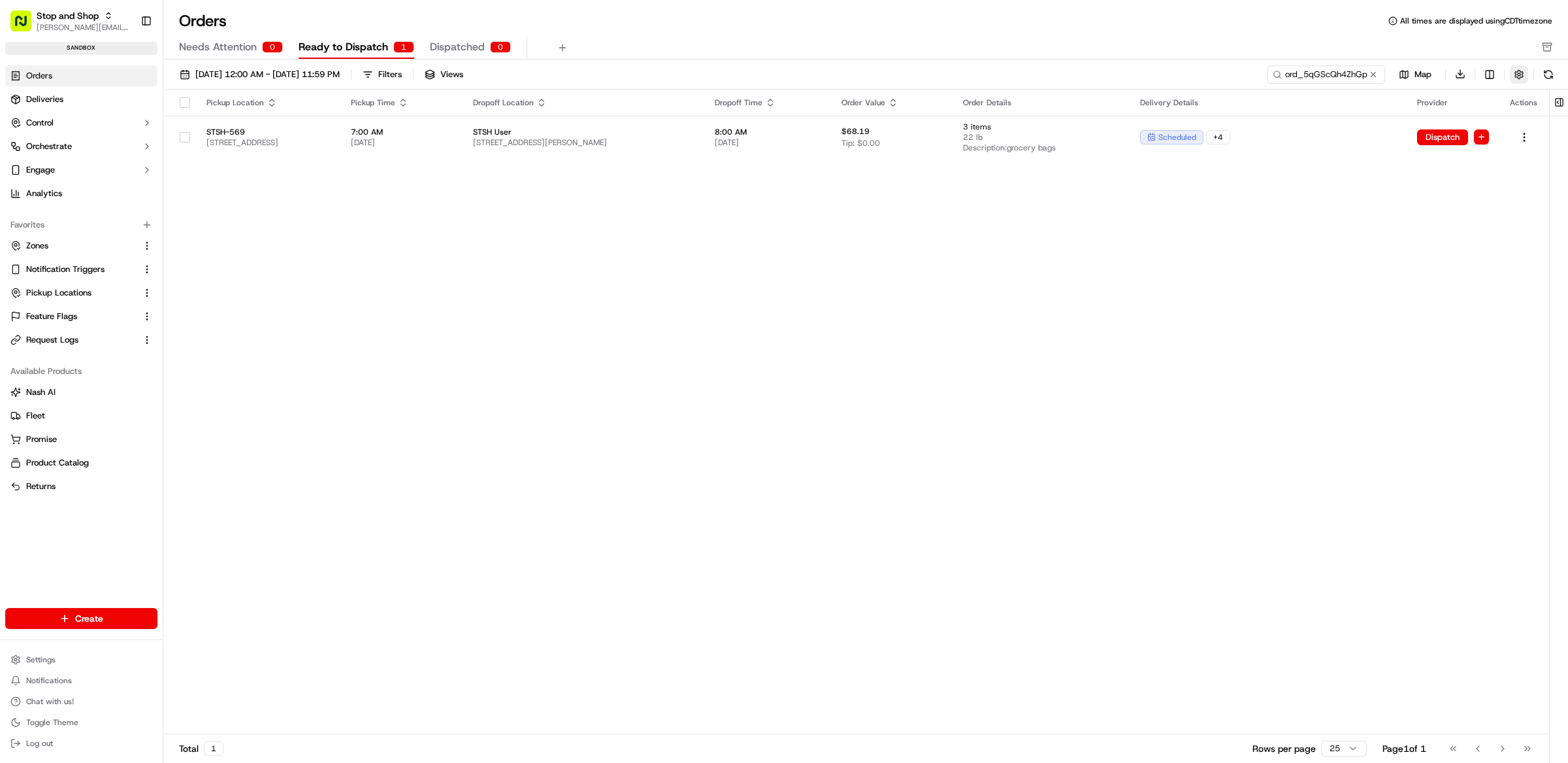
click at [1513, 77] on button "button" at bounding box center [1519, 74] width 18 height 18
click at [1180, 37] on div "Needs Attention 0 Ready to Dispatch 1 Dispatched 0" at bounding box center [857, 48] width 1356 height 23
click at [864, 33] on div "Orders All times are displayed using CDT timezone Needs Attention 0 Ready to Di…" at bounding box center [865, 35] width 1405 height 49
click at [60, 153] on button "Orchestrate" at bounding box center [81, 147] width 153 height 21
click at [75, 187] on span "Dispatch Strategies" at bounding box center [64, 188] width 76 height 12
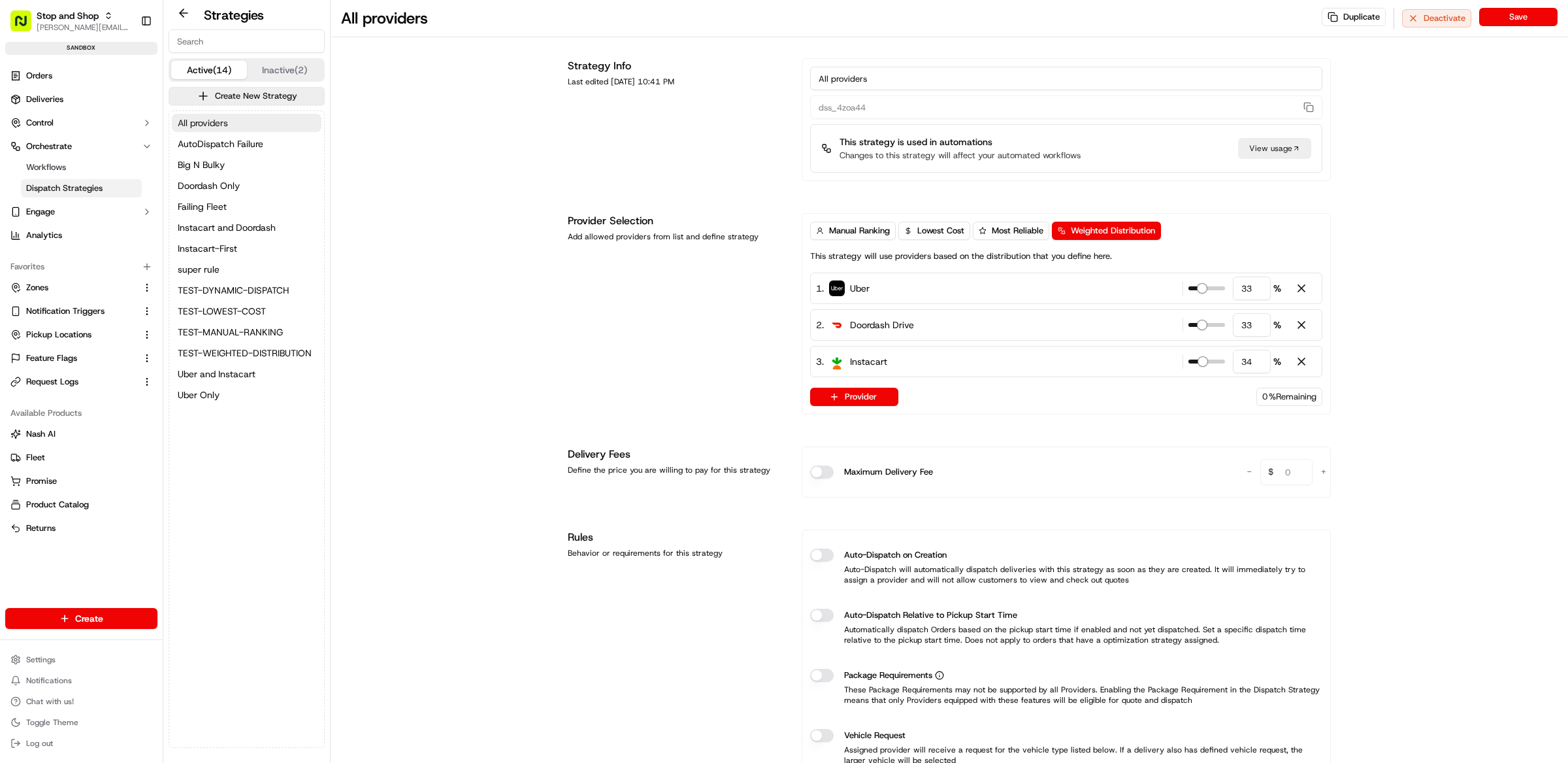
click at [224, 116] on span "All providers" at bounding box center [203, 122] width 50 height 13
click at [487, 197] on div "All providers Duplicate Deactivate Save Strategy Info Last edited [DATE] 10:41 …" at bounding box center [949, 620] width 1238 height 1241
